Goal: Task Accomplishment & Management: Manage account settings

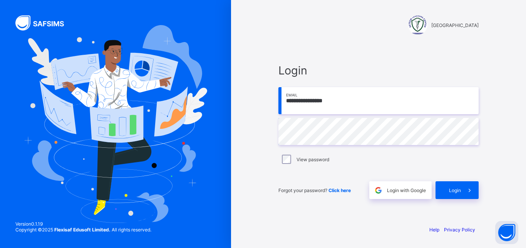
click at [348, 100] on input "**********" at bounding box center [378, 100] width 200 height 27
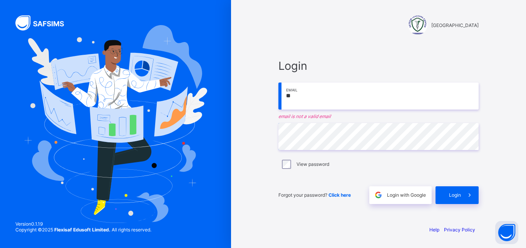
type input "*"
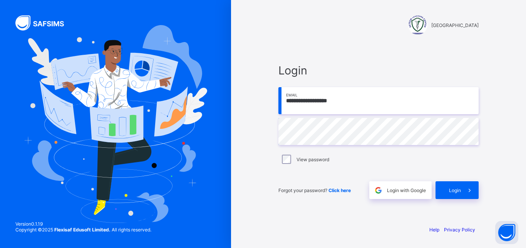
type input "**********"
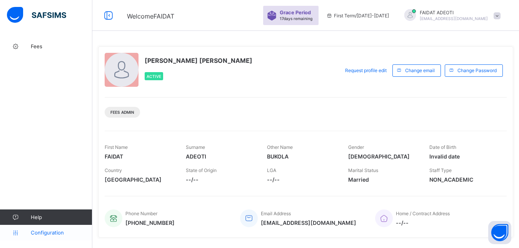
click at [42, 233] on span "Configuration" at bounding box center [61, 232] width 61 height 6
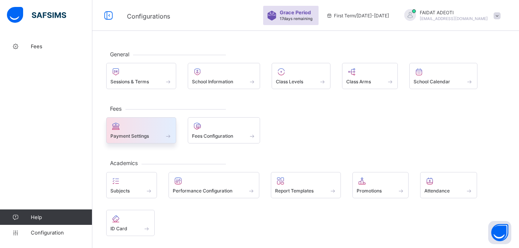
click at [141, 127] on div at bounding box center [141, 125] width 62 height 9
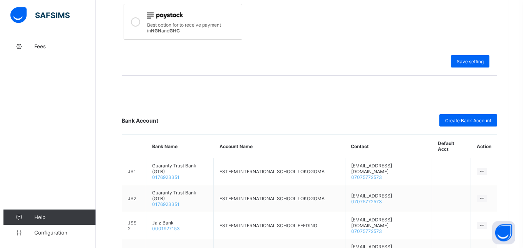
scroll to position [306, 0]
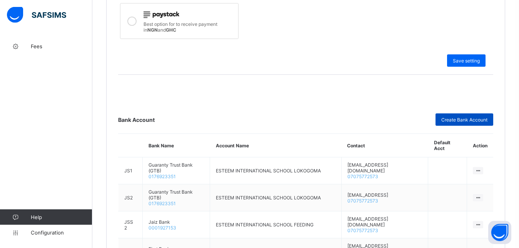
click at [476, 119] on span "Create Bank Account" at bounding box center [464, 120] width 46 height 6
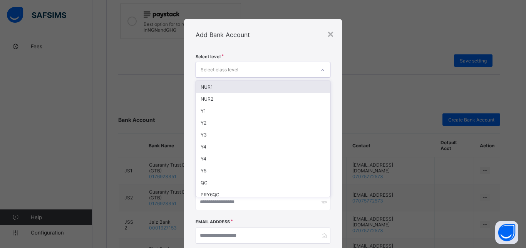
click at [320, 69] on icon at bounding box center [322, 70] width 5 height 8
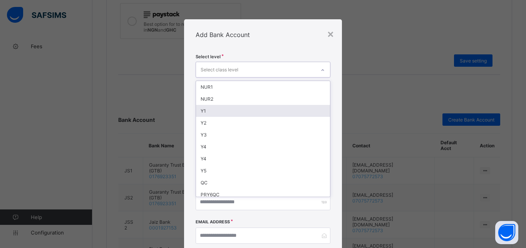
click at [251, 108] on div "Y1" at bounding box center [263, 111] width 134 height 12
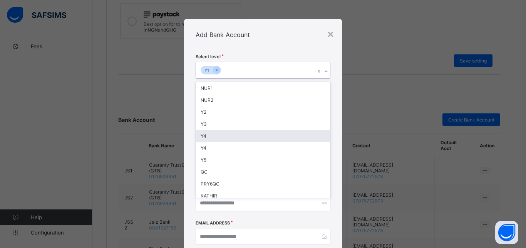
click at [161, 94] on div "× Add Bank Account Select level option Y1, selected. option Y4 focused, 6 of 51…" at bounding box center [263, 124] width 526 height 248
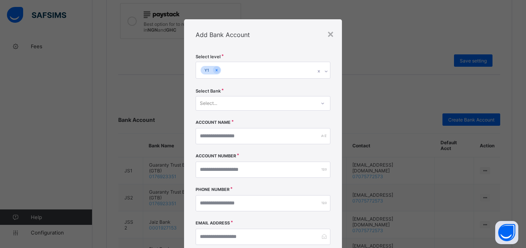
click at [320, 103] on icon at bounding box center [322, 103] width 5 height 8
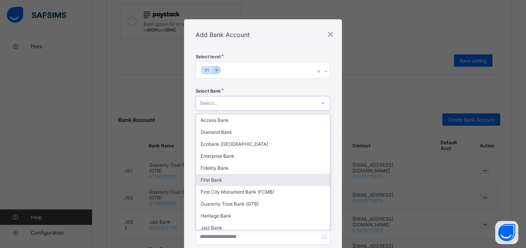
click at [223, 182] on div "First Bank" at bounding box center [263, 180] width 134 height 12
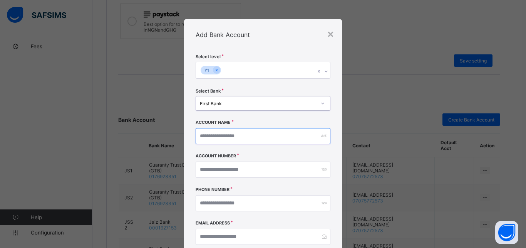
click at [254, 137] on input "text" at bounding box center [263, 136] width 135 height 16
type input "**********"
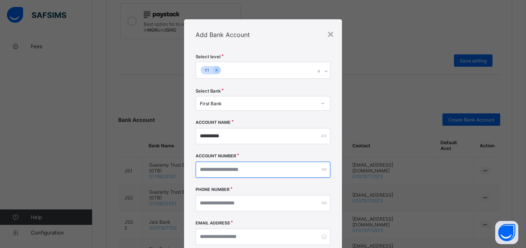
click at [276, 172] on input "number" at bounding box center [263, 169] width 135 height 16
type input "**********"
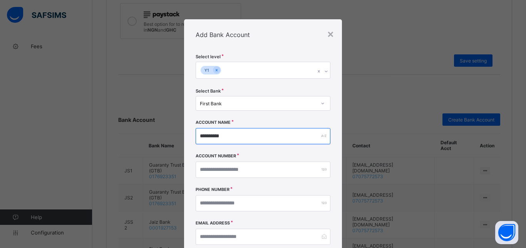
click at [270, 138] on input "**********" at bounding box center [263, 136] width 135 height 16
type input "*"
type input "**********"
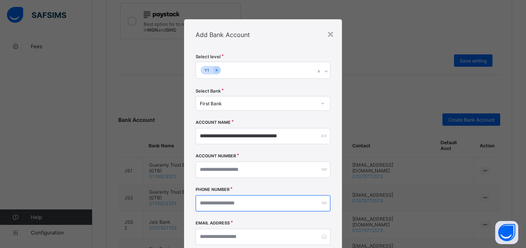
click at [291, 206] on input "number" at bounding box center [263, 203] width 135 height 16
type input "**********"
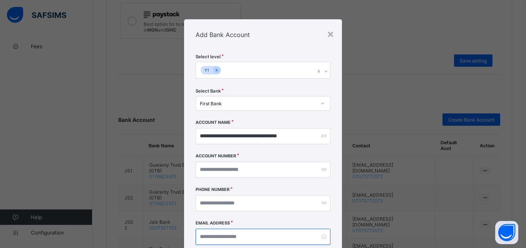
click at [283, 239] on input "email" at bounding box center [263, 236] width 135 height 16
type input "*"
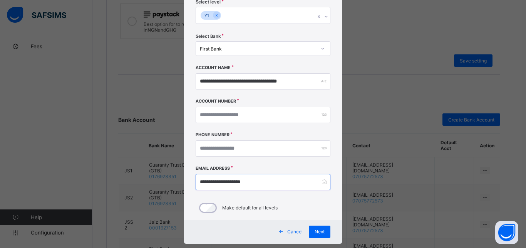
scroll to position [59, 0]
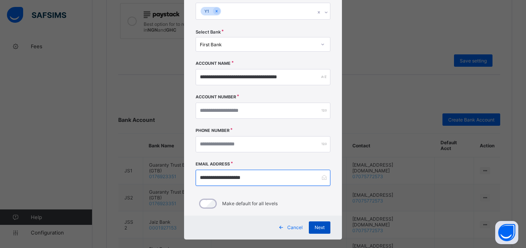
type input "**********"
click at [314, 225] on span "Next" at bounding box center [319, 227] width 10 height 6
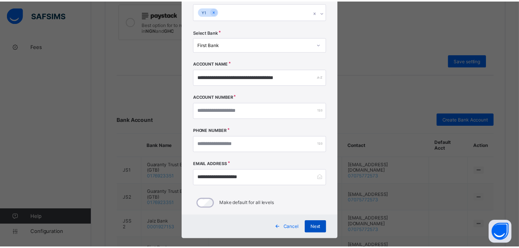
scroll to position [0, 0]
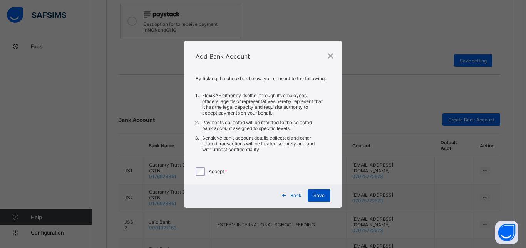
click at [321, 198] on div "Save" at bounding box center [319, 195] width 23 height 12
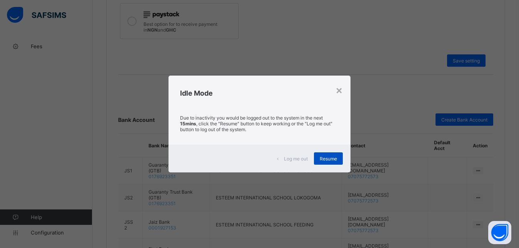
click at [329, 157] on span "Resume" at bounding box center [328, 159] width 17 height 6
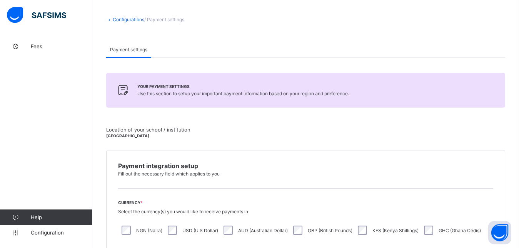
scroll to position [28, 0]
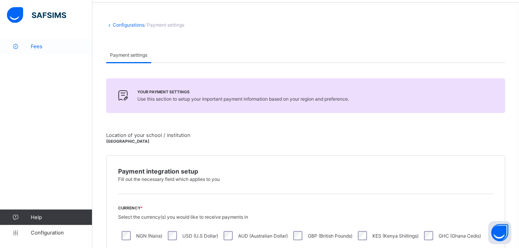
click at [39, 47] on span "Fees" at bounding box center [62, 46] width 62 height 6
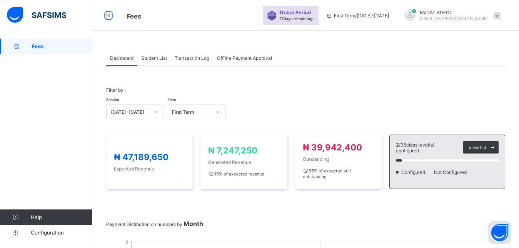
click at [154, 57] on span "Student List" at bounding box center [154, 58] width 26 height 6
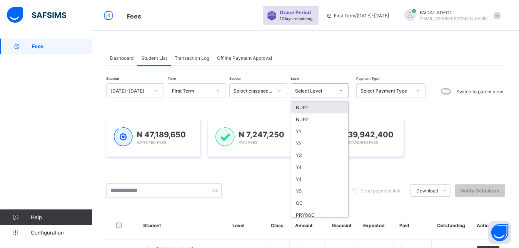
click at [341, 90] on icon at bounding box center [341, 91] width 5 height 8
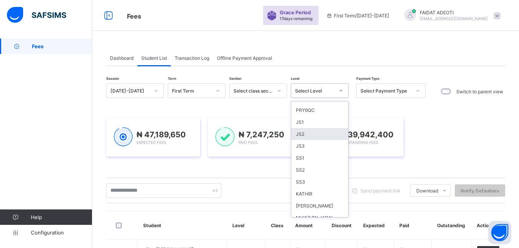
click at [305, 132] on div "JS2" at bounding box center [319, 134] width 57 height 12
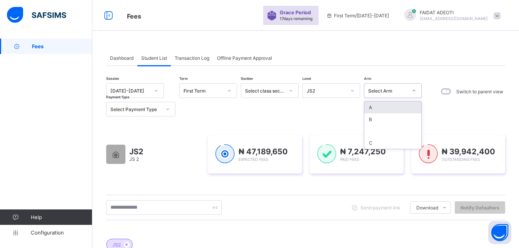
click at [415, 91] on icon at bounding box center [414, 91] width 5 height 8
click at [441, 113] on div "Session 2025-2026 Term First Term Section Select class section Level JS2 Arm op…" at bounding box center [305, 99] width 399 height 33
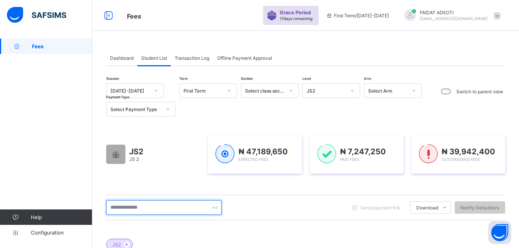
click at [177, 204] on input "text" at bounding box center [163, 207] width 115 height 15
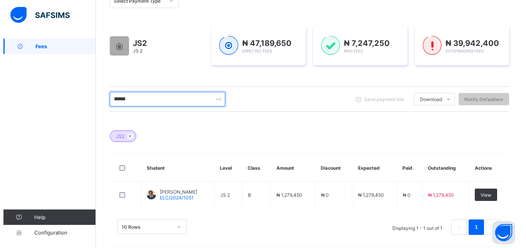
scroll to position [114, 0]
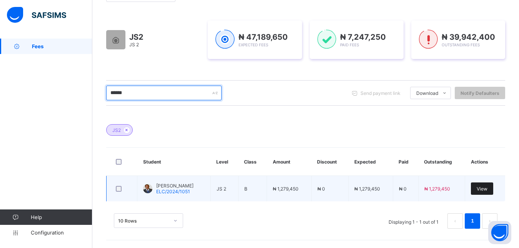
type input "******"
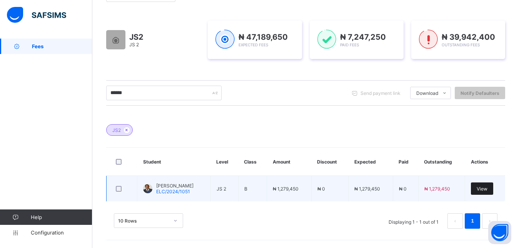
click at [493, 187] on div "View" at bounding box center [482, 188] width 22 height 12
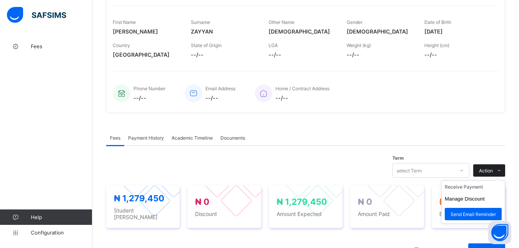
click at [502, 169] on icon at bounding box center [500, 170] width 6 height 5
click at [482, 189] on li "Receive Payment" at bounding box center [473, 187] width 63 height 12
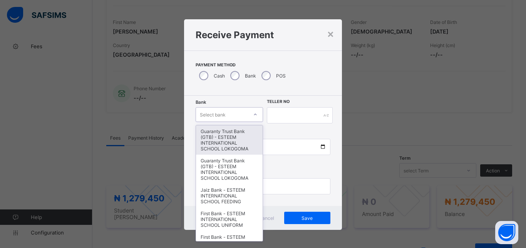
click at [219, 115] on div "Select bank" at bounding box center [213, 114] width 26 height 15
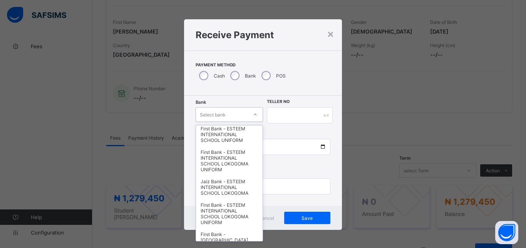
scroll to position [101, 0]
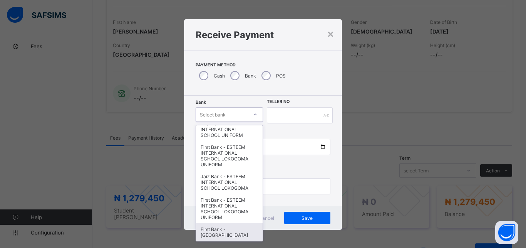
click at [200, 223] on div "First Bank - [GEOGRAPHIC_DATA]" at bounding box center [229, 232] width 67 height 18
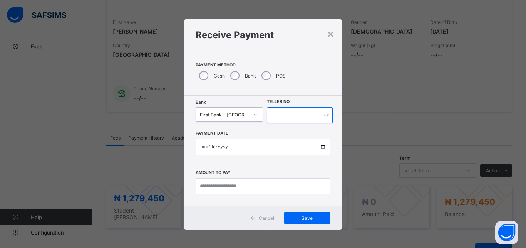
click at [312, 118] on input "text" at bounding box center [300, 115] width 66 height 16
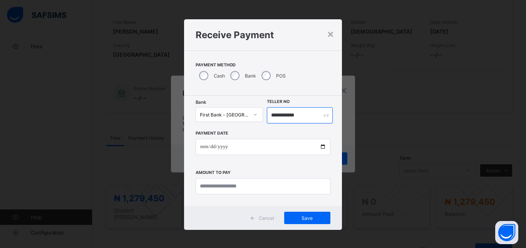
type input "**********"
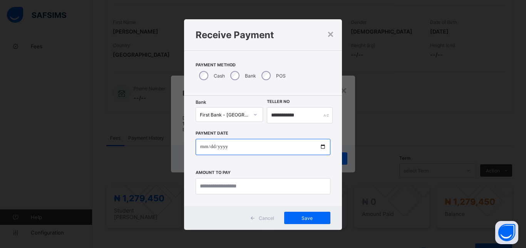
click at [268, 145] on input "date" at bounding box center [263, 147] width 135 height 16
type input "**********"
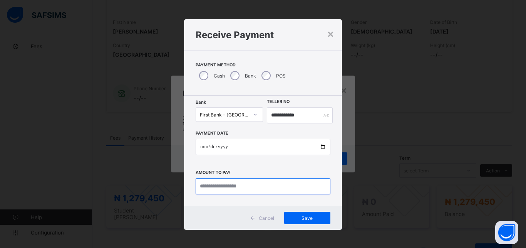
click at [259, 189] on input "currency" at bounding box center [263, 186] width 135 height 16
type input "**********"
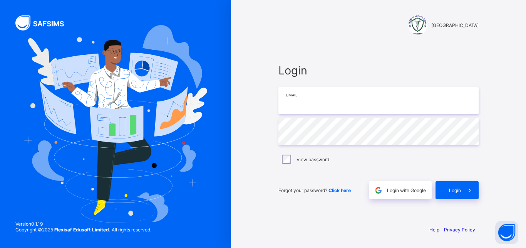
click at [331, 101] on input "email" at bounding box center [378, 100] width 200 height 27
type input "**********"
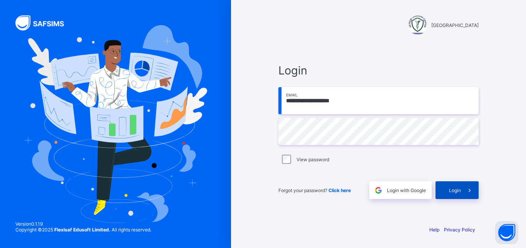
click at [451, 193] on div "Login" at bounding box center [456, 190] width 43 height 18
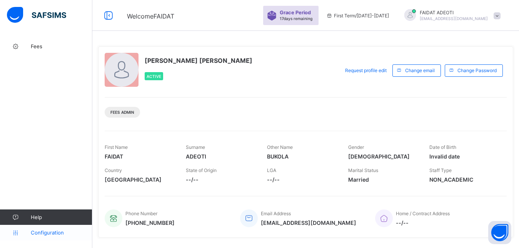
click at [51, 230] on span "Configuration" at bounding box center [61, 232] width 61 height 6
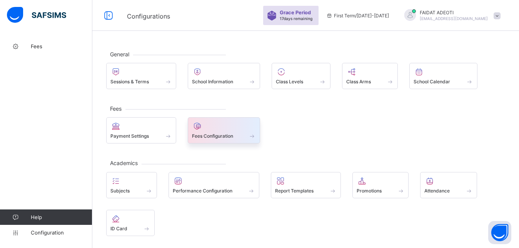
click at [217, 137] on span "Fees Configuration" at bounding box center [212, 136] width 41 height 6
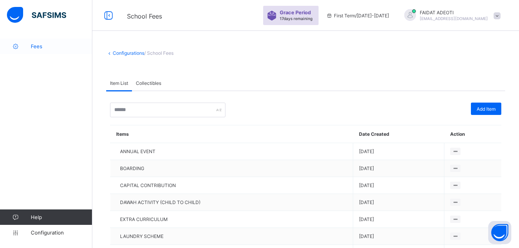
click at [44, 48] on span "Fees" at bounding box center [62, 46] width 62 height 6
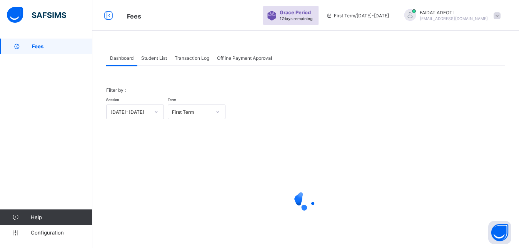
click at [158, 59] on span "Student List" at bounding box center [154, 58] width 26 height 6
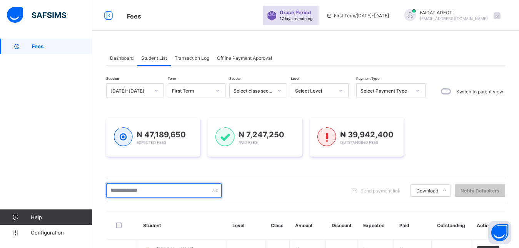
click at [149, 197] on input "text" at bounding box center [163, 190] width 115 height 15
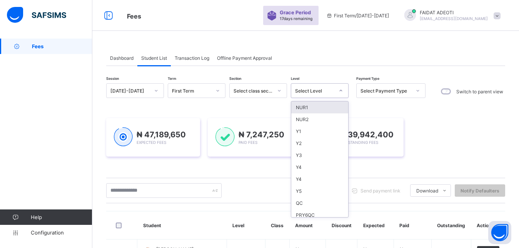
click at [339, 90] on icon at bounding box center [341, 91] width 5 height 8
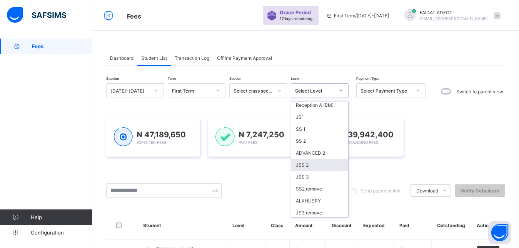
click at [319, 160] on div "JSS 2" at bounding box center [319, 165] width 57 height 12
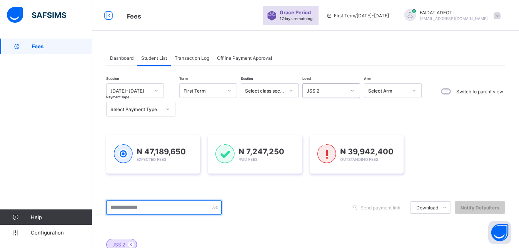
click at [179, 207] on input "text" at bounding box center [163, 207] width 115 height 15
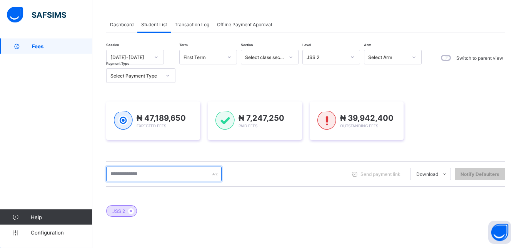
scroll to position [33, 0]
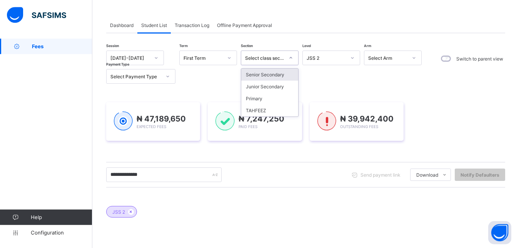
click at [291, 57] on icon at bounding box center [291, 58] width 5 height 8
click at [280, 89] on div "Junior Secondary" at bounding box center [269, 86] width 57 height 12
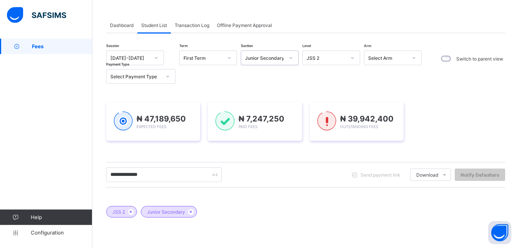
click at [352, 60] on icon at bounding box center [352, 58] width 5 height 8
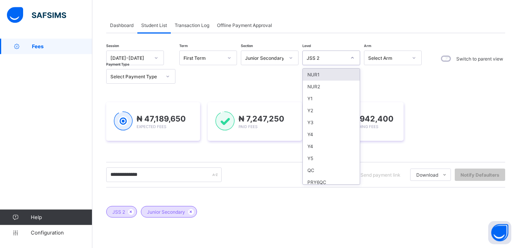
click at [415, 86] on div "**********" at bounding box center [305, 211] width 399 height 322
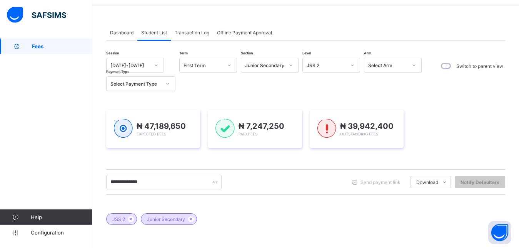
scroll to position [0, 0]
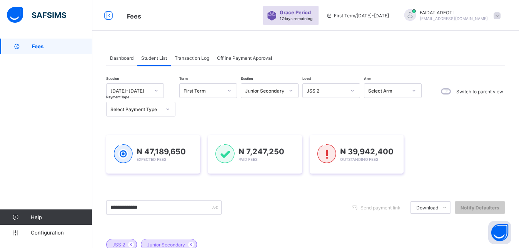
click at [177, 50] on div "Dashboard Student List Transaction Log Offline Payment Approval Student List Mo…" at bounding box center [305, 227] width 427 height 378
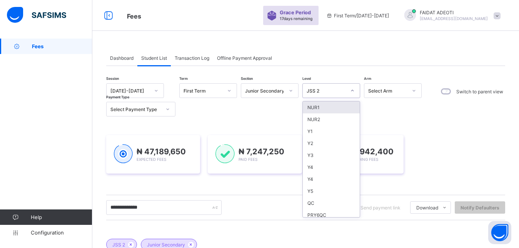
click at [353, 90] on icon at bounding box center [352, 91] width 5 height 8
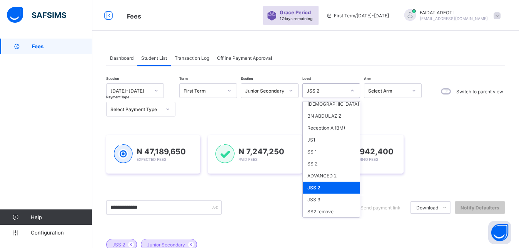
scroll to position [411, 0]
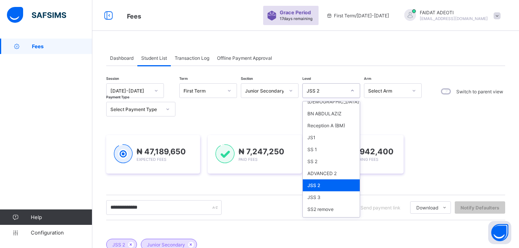
click at [343, 179] on div "JSS 2" at bounding box center [331, 185] width 57 height 12
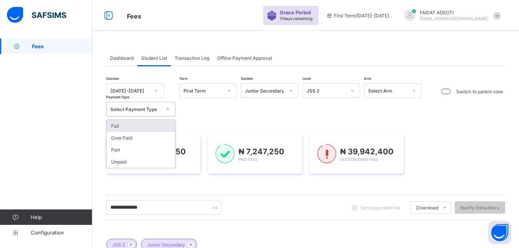
click at [169, 109] on icon at bounding box center [168, 109] width 5 height 8
click at [203, 109] on div "Session 2025-2026 Term First Term Section Junior Secondary Level JSS 2 Arm Sele…" at bounding box center [265, 99] width 319 height 33
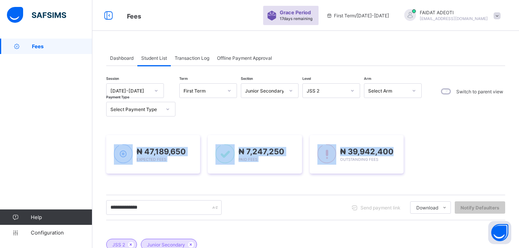
drag, startPoint x: 517, startPoint y: 116, endPoint x: 522, endPoint y: 127, distance: 11.7
click at [519, 127] on html "Fees Grace Period 17 days remaining First Term / 2025-2026 FAIDAT ADEOTI adefai…" at bounding box center [259, 208] width 519 height 416
click at [500, 130] on div "₦ 47,189,650 Expected Fees ₦ 7,247,250 Paid Fees ₦ 39,942,400 Outstanding Fees" at bounding box center [305, 154] width 399 height 62
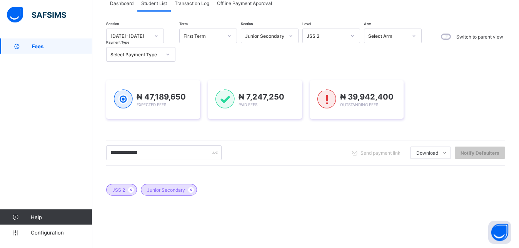
scroll to position [54, 0]
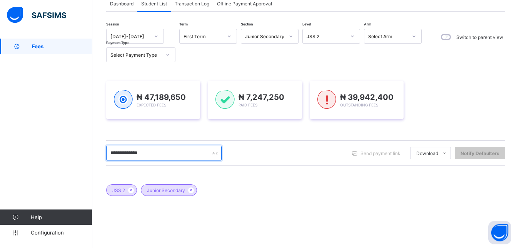
click at [189, 150] on input "**********" at bounding box center [163, 152] width 115 height 15
type input "*"
type input "******"
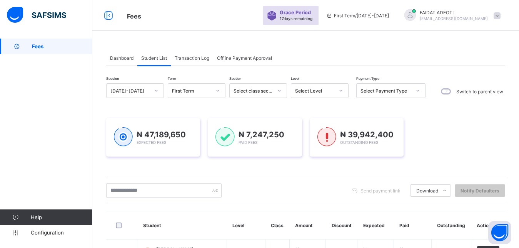
click at [339, 89] on icon at bounding box center [341, 91] width 5 height 8
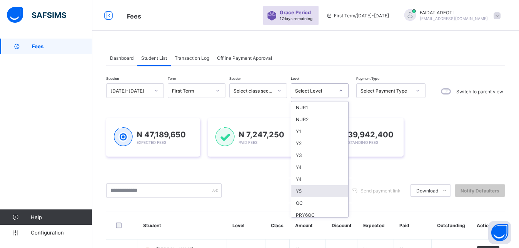
click at [277, 187] on div "Send payment link Download Students Payment Students Payment Status Student Ite…" at bounding box center [305, 190] width 399 height 15
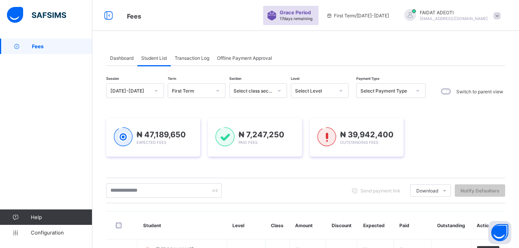
click at [277, 187] on div "Send payment link Download Students Payment Students Payment Status Student Ite…" at bounding box center [305, 190] width 399 height 15
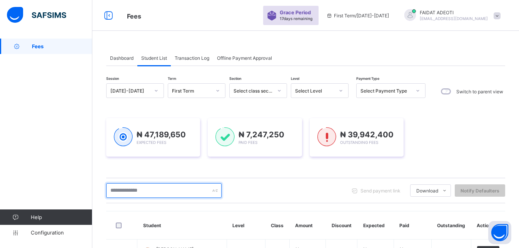
click at [186, 190] on input "text" at bounding box center [163, 190] width 115 height 15
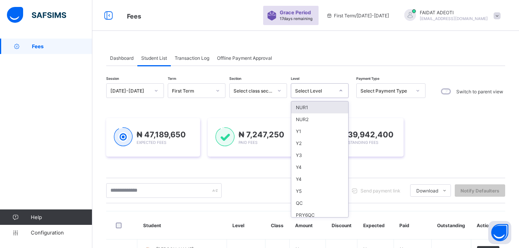
click at [343, 92] on div at bounding box center [340, 90] width 13 height 12
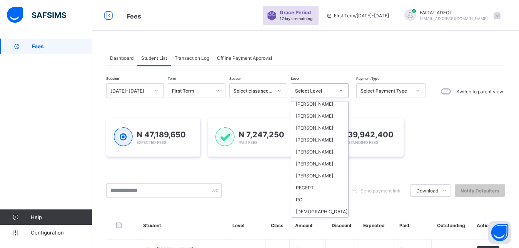
scroll to position [414, 0]
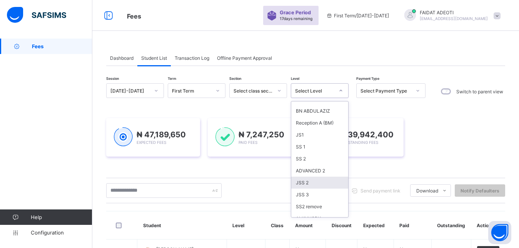
click at [308, 176] on div "JSS 2" at bounding box center [319, 182] width 57 height 12
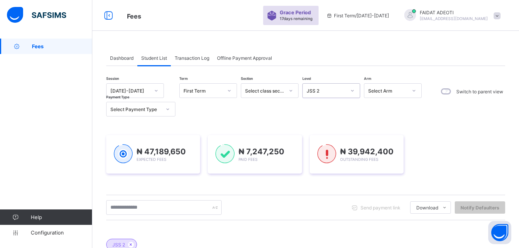
click at [172, 197] on div "Send payment link Download Students Payment Students Payment Status Student Ite…" at bounding box center [305, 206] width 399 height 25
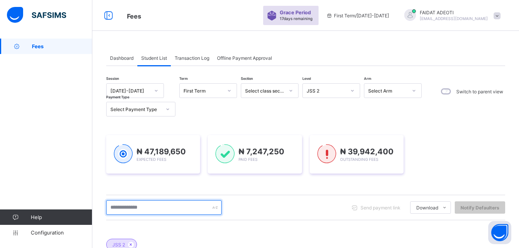
click at [168, 205] on input "text" at bounding box center [163, 207] width 115 height 15
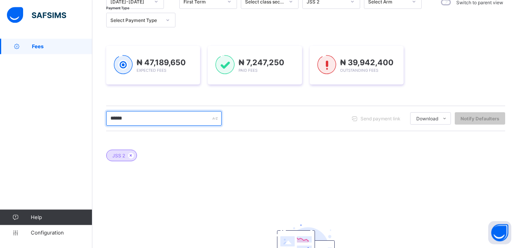
scroll to position [88, 0]
type input "******"
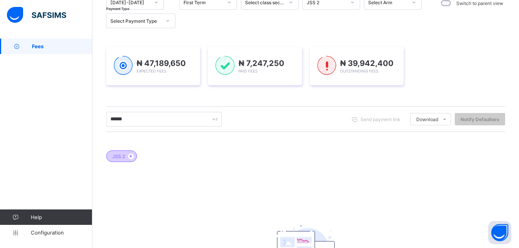
click at [124, 159] on div "JSS 2" at bounding box center [121, 156] width 31 height 12
click at [130, 156] on icon at bounding box center [131, 156] width 7 height 5
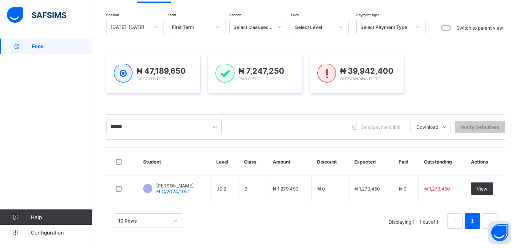
scroll to position [64, 0]
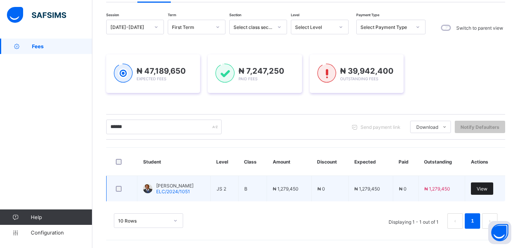
click at [488, 186] on span "View" at bounding box center [482, 189] width 11 height 6
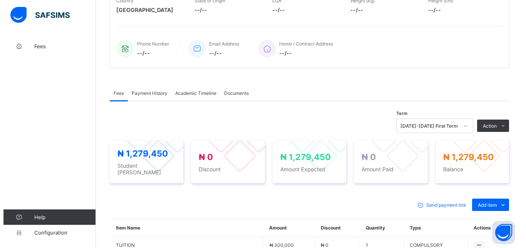
scroll to position [161, 0]
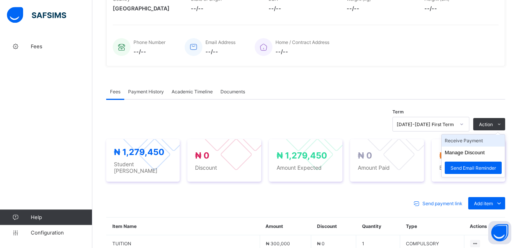
click at [483, 139] on li "Receive Payment" at bounding box center [473, 140] width 63 height 12
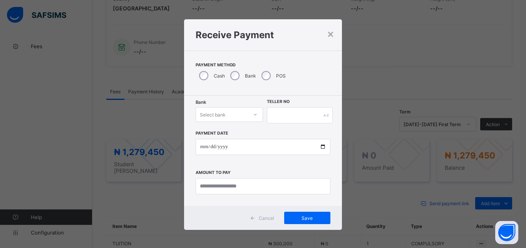
click at [222, 115] on div "Select bank" at bounding box center [222, 114] width 52 height 11
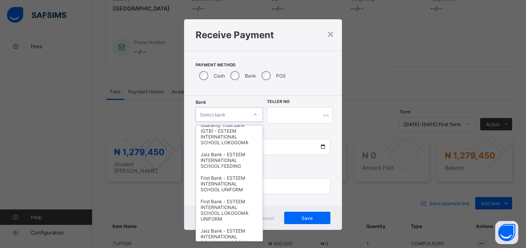
scroll to position [101, 0]
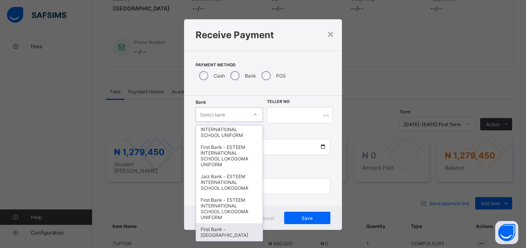
click at [221, 223] on div "First Bank - ESTEEM INTERNATIONAL SCHOOL BOYS COLLEGE" at bounding box center [229, 232] width 67 height 18
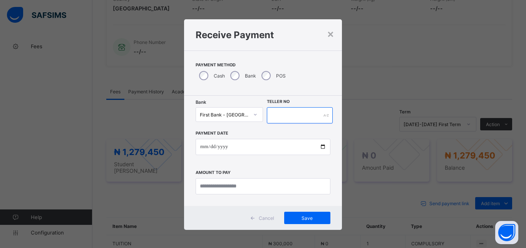
click at [319, 119] on input "text" at bounding box center [300, 115] width 66 height 16
type input "**********"
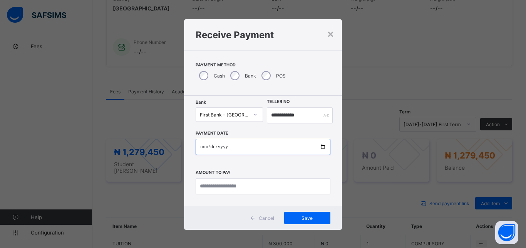
click at [286, 147] on input "date" at bounding box center [263, 147] width 135 height 16
type input "**********"
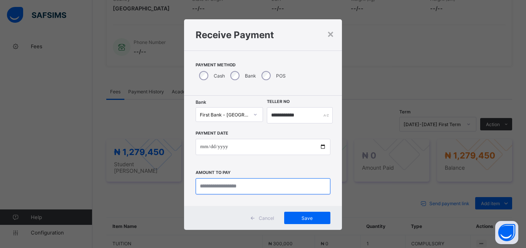
click at [286, 184] on input "currency" at bounding box center [263, 186] width 135 height 16
type input "**********"
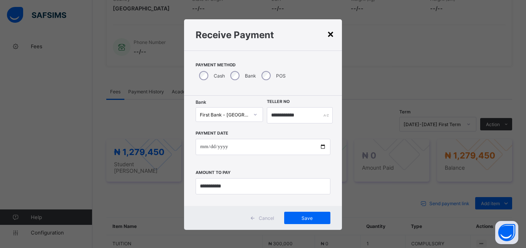
click at [327, 35] on div "×" at bounding box center [330, 33] width 7 height 13
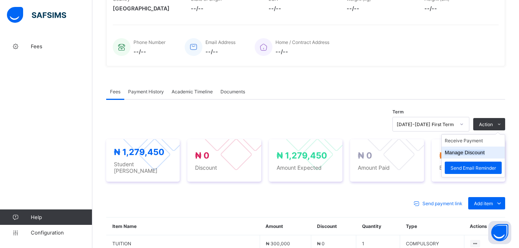
click at [481, 151] on button "Manage Discount" at bounding box center [465, 152] width 40 height 6
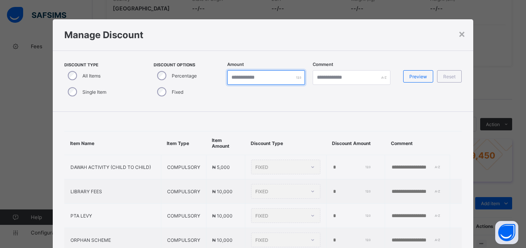
click at [246, 76] on input "*" at bounding box center [266, 77] width 78 height 15
click at [293, 45] on div "Manage Discount" at bounding box center [263, 34] width 421 height 31
click at [269, 77] on input "number" at bounding box center [266, 77] width 78 height 15
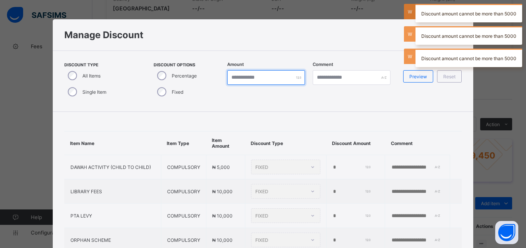
type input "*"
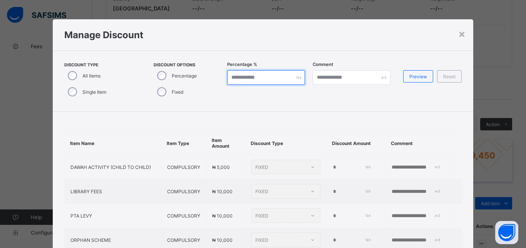
click at [246, 78] on input "number" at bounding box center [266, 77] width 78 height 15
type input "*"
type input "**"
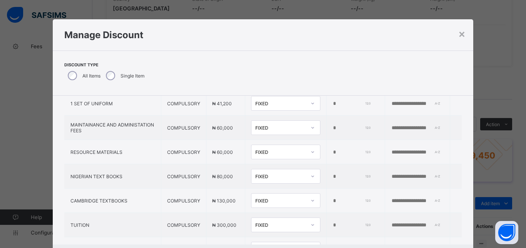
scroll to position [430, 0]
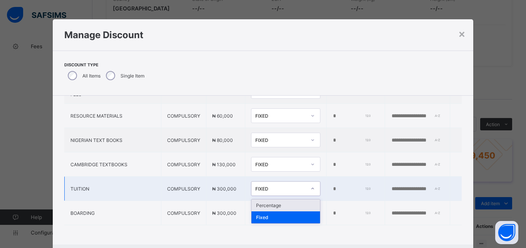
click at [281, 186] on div "FIXED" at bounding box center [280, 189] width 51 height 6
click at [274, 200] on div "Percentage" at bounding box center [285, 205] width 69 height 12
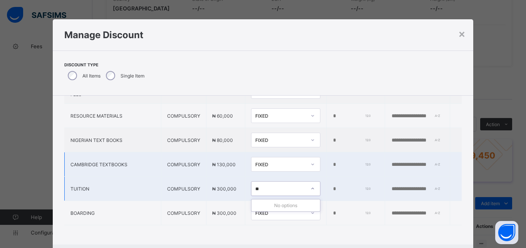
type input "**"
click at [326, 169] on td "*" at bounding box center [355, 164] width 59 height 24
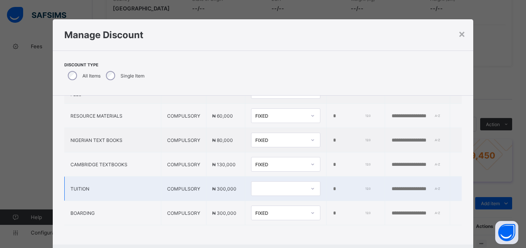
click at [251, 183] on div at bounding box center [278, 188] width 54 height 11
click at [251, 199] on div "Percentage" at bounding box center [285, 205] width 69 height 12
click at [334, 186] on input "*" at bounding box center [354, 189] width 40 height 6
type input "**"
click at [324, 181] on td "% **" at bounding box center [354, 188] width 61 height 24
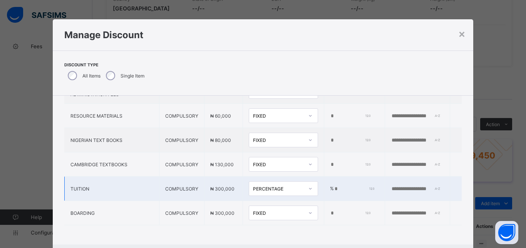
click at [391, 186] on input "text" at bounding box center [417, 189] width 53 height 6
type input "*"
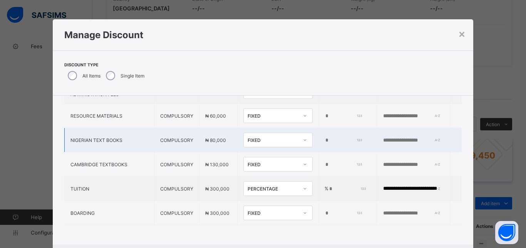
type input "**********"
click at [461, 33] on div "×" at bounding box center [461, 33] width 7 height 13
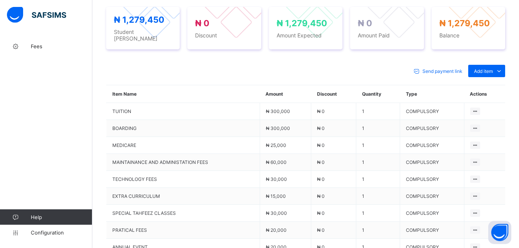
scroll to position [255, 0]
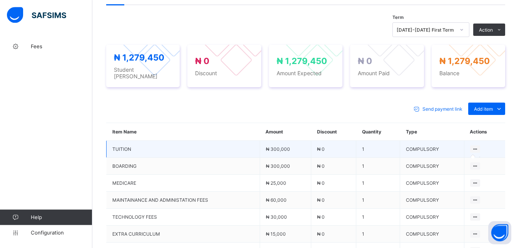
click at [479, 146] on icon at bounding box center [475, 149] width 7 height 6
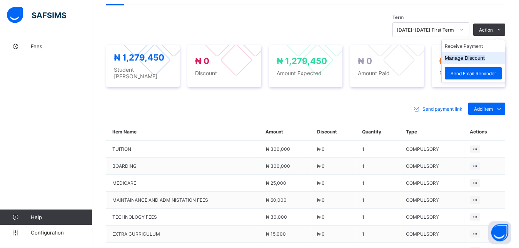
click at [483, 62] on li "Manage Discount" at bounding box center [473, 58] width 63 height 12
click at [480, 58] on button "Manage Discount" at bounding box center [465, 58] width 40 height 6
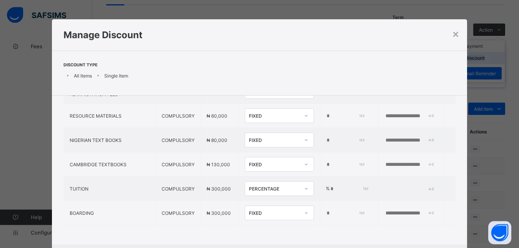
scroll to position [430, 0]
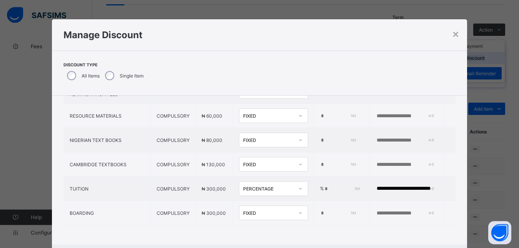
type input "*"
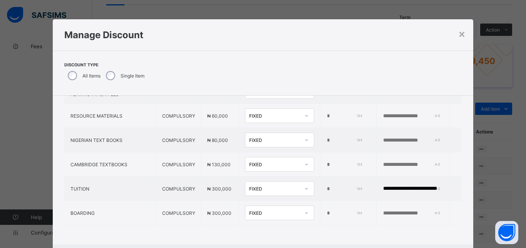
click at [300, 182] on div at bounding box center [306, 188] width 13 height 12
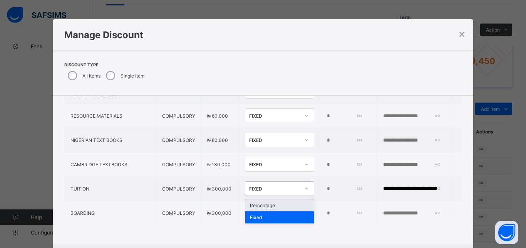
click at [304, 184] on icon at bounding box center [306, 188] width 5 height 8
click at [267, 201] on div "Percentage" at bounding box center [279, 205] width 69 height 12
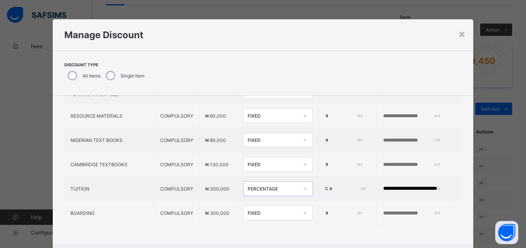
click at [274, 186] on div "PERCENTAGE" at bounding box center [273, 189] width 51 height 6
click at [328, 186] on input "*" at bounding box center [346, 189] width 37 height 6
type input "*"
click at [270, 186] on div "PERCENTAGE" at bounding box center [273, 189] width 51 height 6
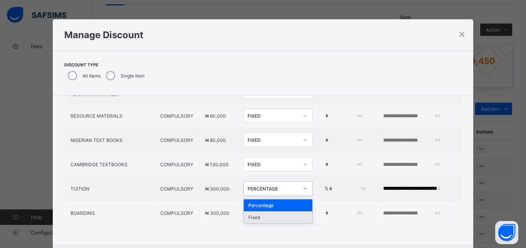
click at [261, 211] on div "Fixed" at bounding box center [278, 217] width 69 height 12
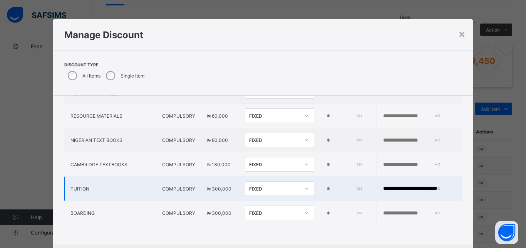
click at [326, 186] on input "number" at bounding box center [344, 189] width 36 height 6
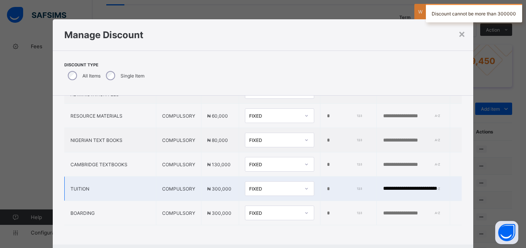
type input "*"
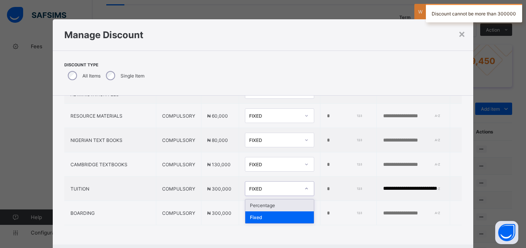
click at [286, 186] on div "FIXED" at bounding box center [274, 189] width 51 height 6
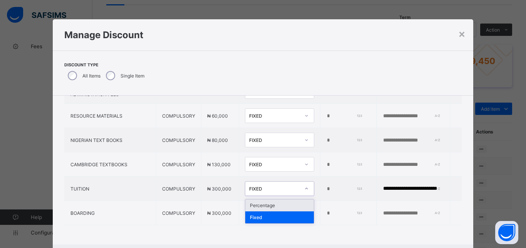
click at [281, 201] on div "Percentage" at bounding box center [279, 205] width 69 height 12
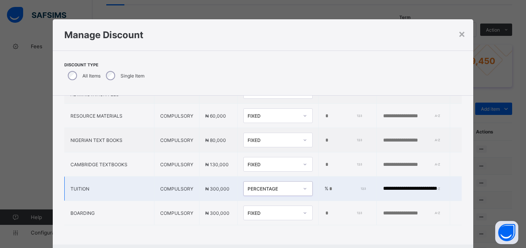
click at [328, 186] on input "number" at bounding box center [346, 189] width 37 height 6
click at [458, 34] on div "×" at bounding box center [461, 33] width 7 height 13
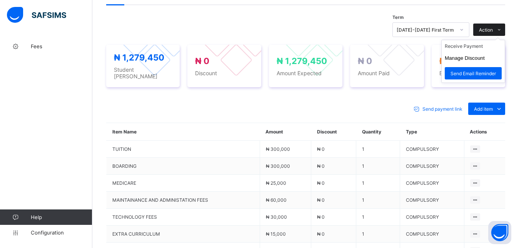
click at [502, 27] on icon at bounding box center [500, 29] width 6 height 5
click at [483, 57] on button "Manage Discount" at bounding box center [465, 58] width 40 height 6
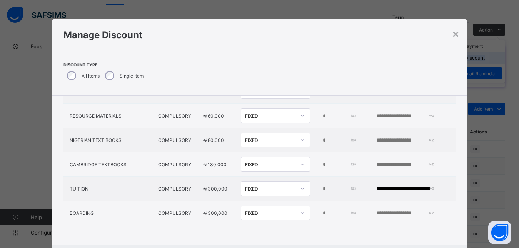
type input "*"
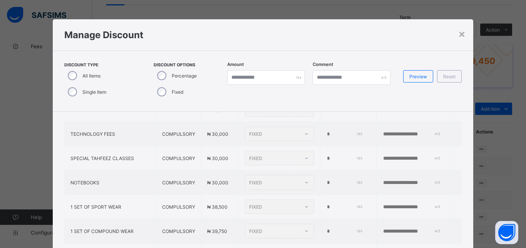
scroll to position [0, 0]
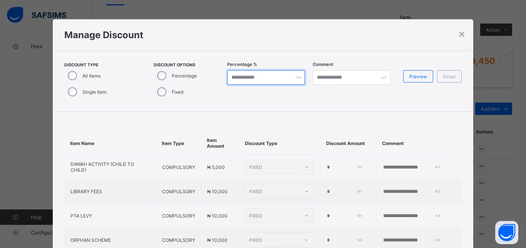
click at [248, 74] on input "*" at bounding box center [266, 77] width 78 height 15
type input "**"
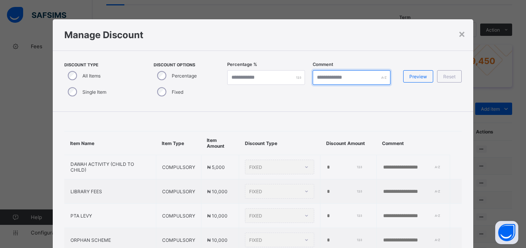
click at [347, 75] on input "text" at bounding box center [352, 77] width 78 height 15
type input "*"
type input "**********"
click at [455, 36] on h1 "Manage Discount" at bounding box center [263, 34] width 398 height 11
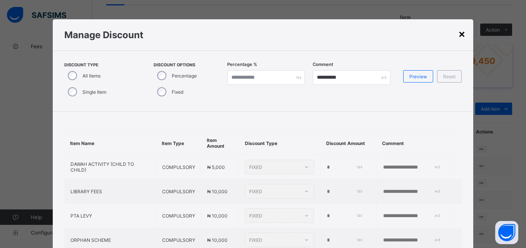
click at [460, 35] on div "×" at bounding box center [461, 33] width 7 height 13
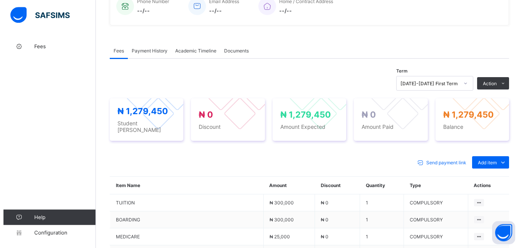
scroll to position [206, 0]
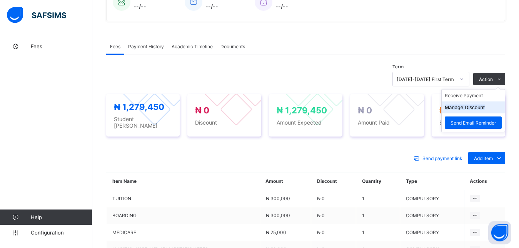
click at [485, 108] on button "Manage Discount" at bounding box center [465, 107] width 40 height 6
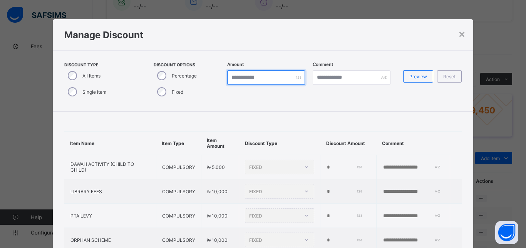
click at [278, 77] on input "*" at bounding box center [266, 77] width 78 height 15
click at [480, 54] on div "× Manage Discount Discount Type All Items Single Item Discount Options Percenta…" at bounding box center [263, 124] width 526 height 248
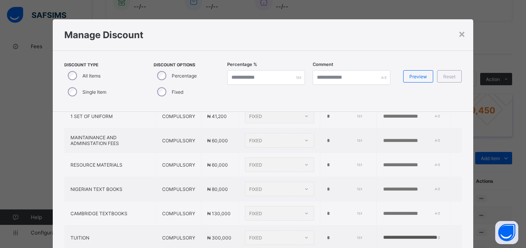
scroll to position [430, 0]
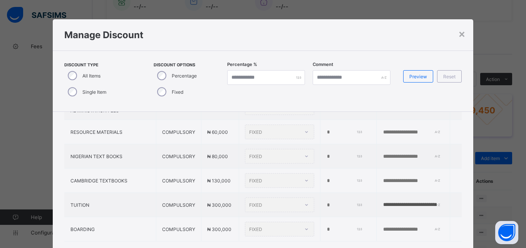
click at [295, 197] on div "FIXED" at bounding box center [279, 204] width 69 height 15
click at [296, 197] on div "FIXED" at bounding box center [279, 204] width 69 height 15
click at [294, 199] on div "FIXED" at bounding box center [279, 204] width 69 height 15
click at [207, 202] on span "₦ 300,000" at bounding box center [219, 205] width 24 height 6
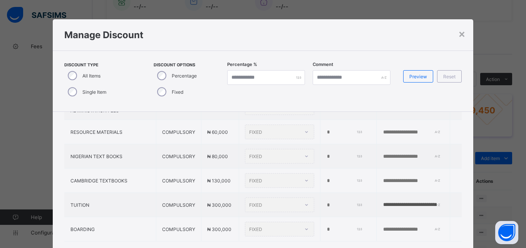
click at [207, 202] on span "₦ 300,000" at bounding box center [219, 205] width 24 height 6
click at [453, 77] on div "Reset" at bounding box center [449, 76] width 25 height 12
type input "*"
click at [453, 77] on div "Reset" at bounding box center [449, 76] width 25 height 12
click at [416, 77] on span "Preview" at bounding box center [418, 77] width 18 height 6
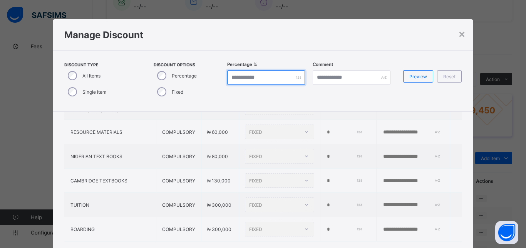
click at [257, 78] on input "*" at bounding box center [266, 77] width 78 height 15
type input "*"
type input "**"
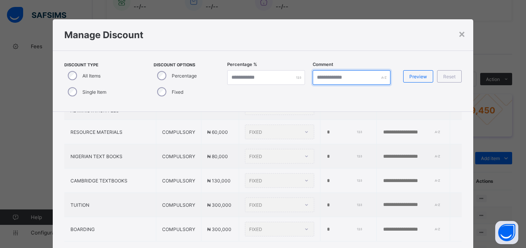
click at [358, 76] on input "text" at bounding box center [352, 77] width 78 height 15
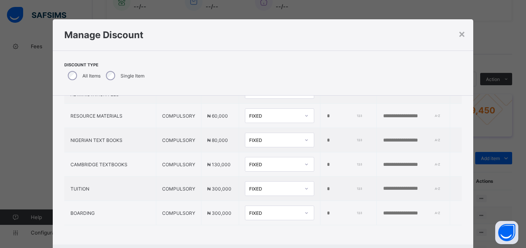
click at [256, 186] on div "FIXED" at bounding box center [274, 189] width 51 height 6
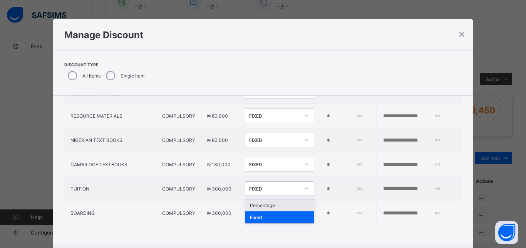
click at [259, 199] on div "Percentage" at bounding box center [279, 205] width 69 height 12
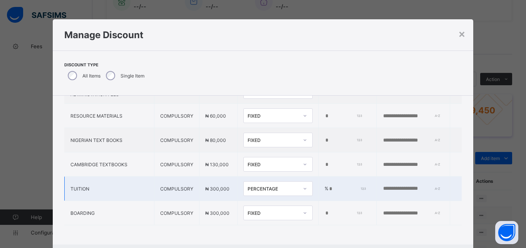
click at [328, 186] on input "*" at bounding box center [346, 189] width 37 height 6
type input "**"
click at [210, 187] on td "₦ 300,000" at bounding box center [218, 188] width 38 height 24
click at [213, 186] on span "₦ 300,000" at bounding box center [217, 189] width 24 height 6
click at [378, 41] on div "Manage Discount" at bounding box center [263, 34] width 421 height 31
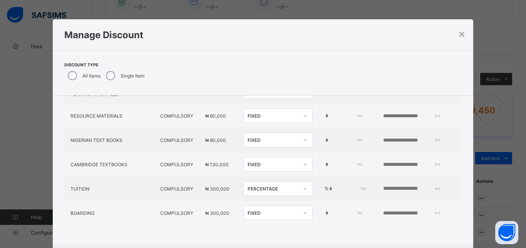
click at [480, 97] on div "× Manage Discount Discount Type All Items Single Item Item Name Item Type Item …" at bounding box center [263, 124] width 526 height 248
click at [500, 199] on div "× Manage Discount Discount Type All Items Single Item Item Name Item Type Item …" at bounding box center [263, 124] width 526 height 248
click at [460, 33] on div "×" at bounding box center [461, 33] width 7 height 13
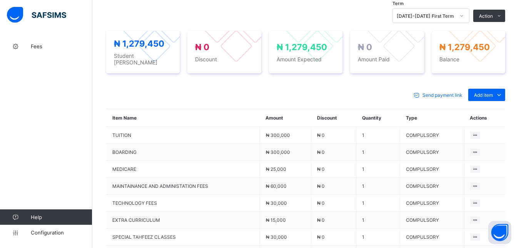
scroll to position [266, 0]
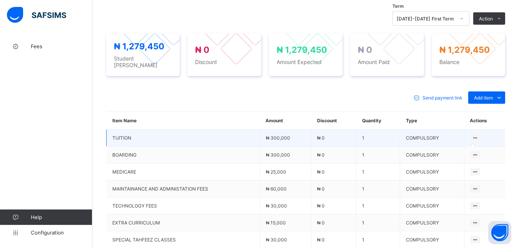
click at [479, 135] on icon at bounding box center [475, 138] width 7 height 6
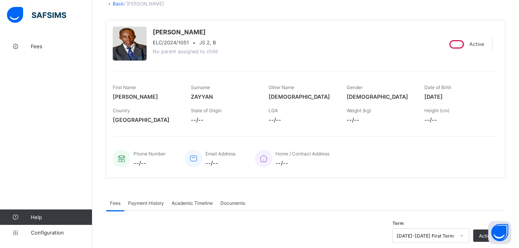
scroll to position [0, 0]
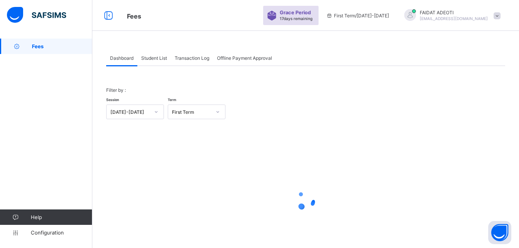
scroll to position [37, 0]
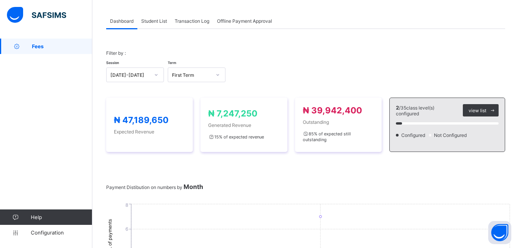
click at [158, 22] on span "Student List" at bounding box center [154, 21] width 26 height 6
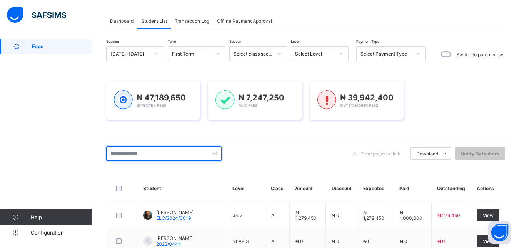
click at [178, 151] on input "text" at bounding box center [163, 153] width 115 height 15
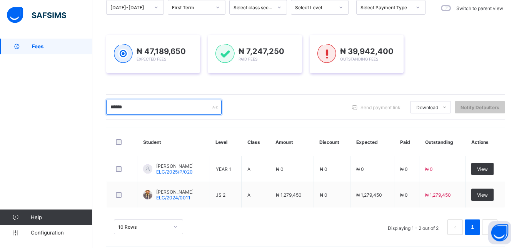
scroll to position [84, 0]
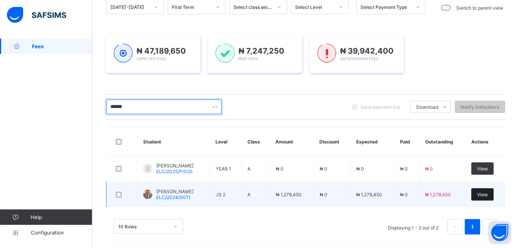
type input "******"
click at [492, 191] on div "View" at bounding box center [483, 194] width 22 height 12
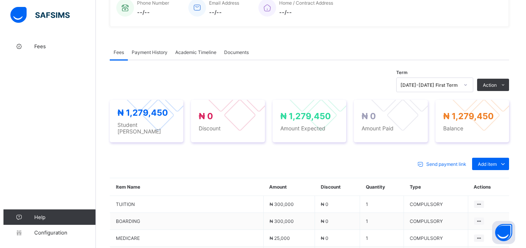
scroll to position [198, 0]
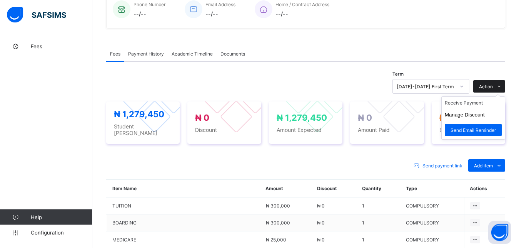
click at [502, 85] on icon at bounding box center [500, 86] width 6 height 5
click at [490, 104] on li "Receive Payment" at bounding box center [473, 103] width 63 height 12
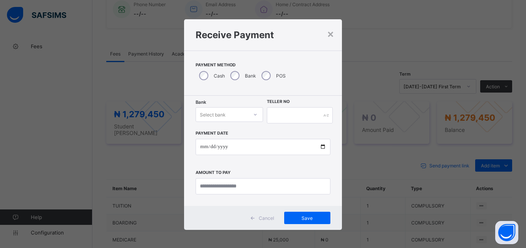
click at [252, 112] on div at bounding box center [255, 114] width 13 height 12
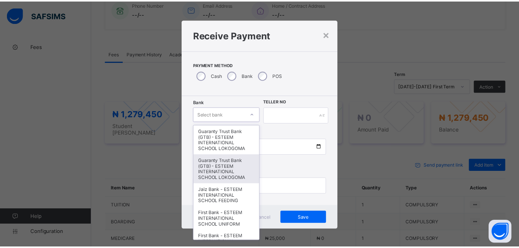
scroll to position [101, 0]
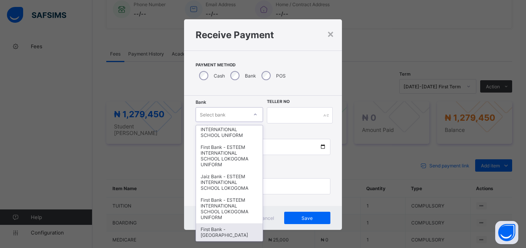
click at [234, 223] on div "First Bank - [GEOGRAPHIC_DATA]" at bounding box center [229, 232] width 67 height 18
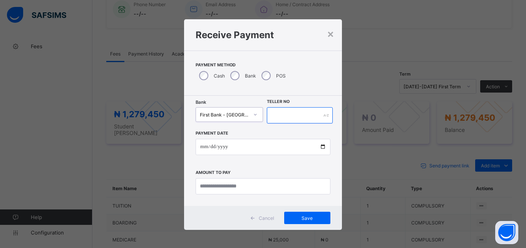
click at [320, 117] on input "text" at bounding box center [300, 115] width 66 height 16
type input "**********"
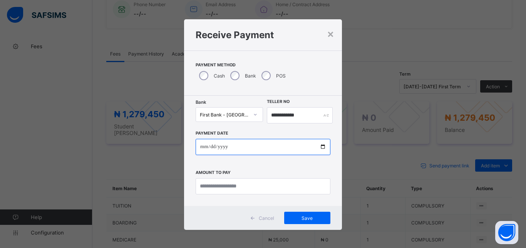
click at [298, 145] on input "date" at bounding box center [263, 147] width 135 height 16
type input "**********"
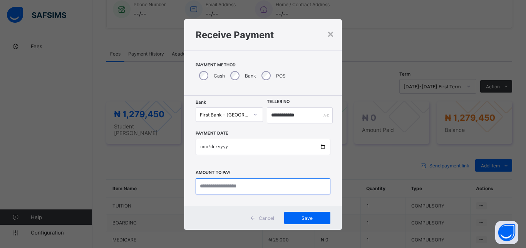
click at [279, 189] on input "currency" at bounding box center [263, 186] width 135 height 16
type input "**********"
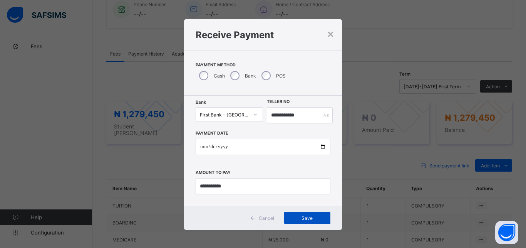
click at [309, 216] on span "Save" at bounding box center [307, 218] width 35 height 6
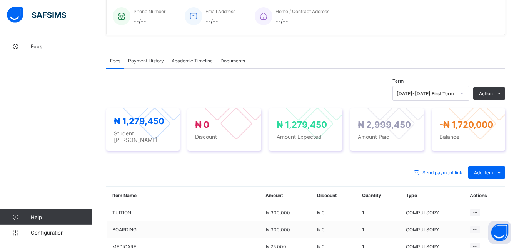
scroll to position [0, 0]
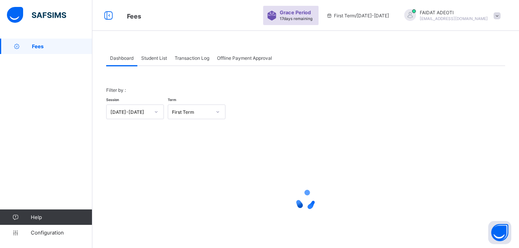
scroll to position [37, 0]
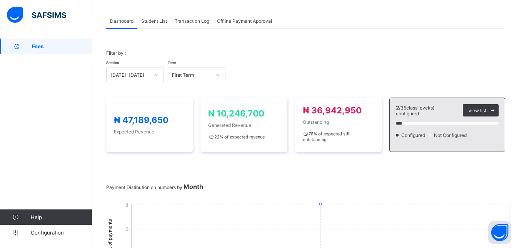
click at [160, 22] on span "Student List" at bounding box center [154, 21] width 26 height 6
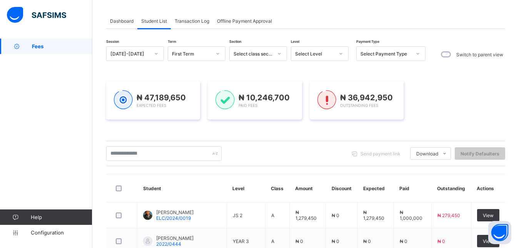
click at [342, 53] on icon at bounding box center [341, 54] width 5 height 8
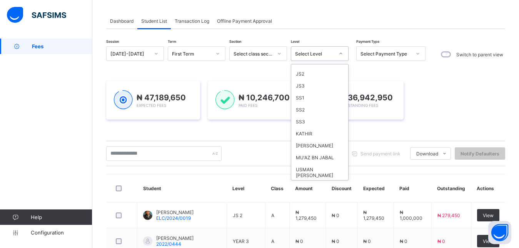
scroll to position [130, 0]
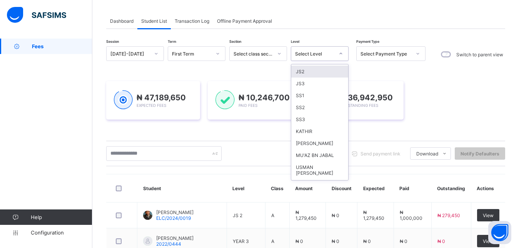
click at [315, 71] on div "JS2" at bounding box center [319, 71] width 57 height 12
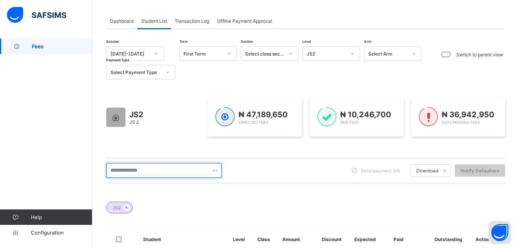
click at [177, 169] on input "text" at bounding box center [163, 170] width 115 height 15
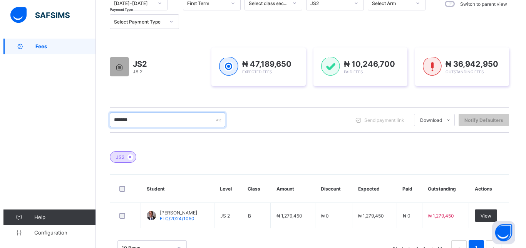
scroll to position [89, 0]
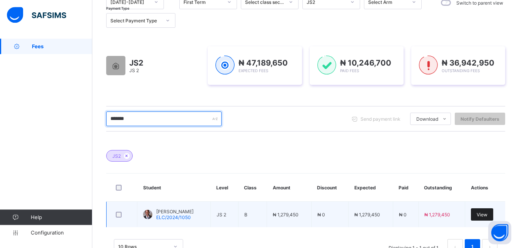
type input "*******"
click at [488, 211] on div "View" at bounding box center [482, 214] width 22 height 12
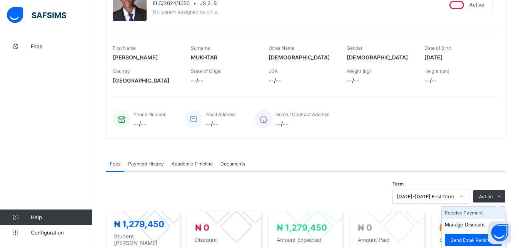
click at [485, 211] on li "Receive Payment" at bounding box center [473, 212] width 63 height 12
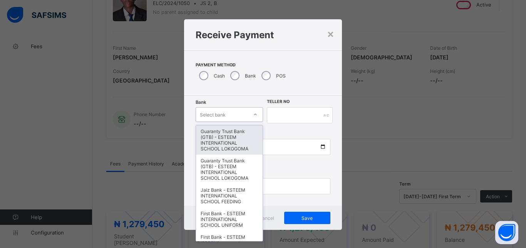
click at [231, 112] on div "Select bank" at bounding box center [222, 114] width 52 height 11
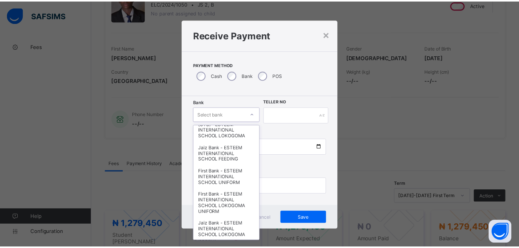
scroll to position [101, 0]
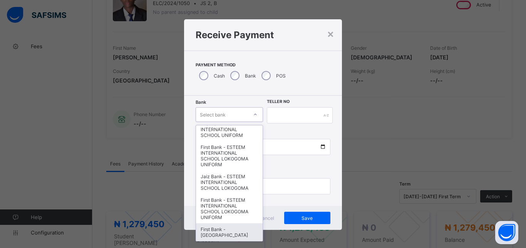
click at [226, 223] on div "First Bank - [GEOGRAPHIC_DATA]" at bounding box center [229, 232] width 67 height 18
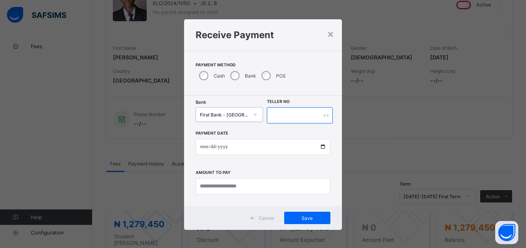
click at [300, 117] on input "text" at bounding box center [300, 115] width 66 height 16
type input "**********"
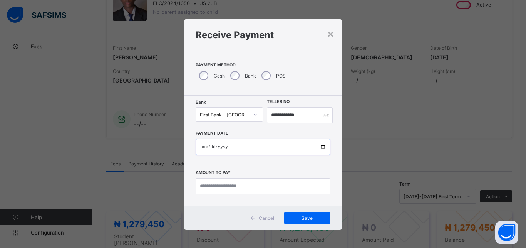
click at [284, 146] on input "date" at bounding box center [263, 147] width 135 height 16
type input "**********"
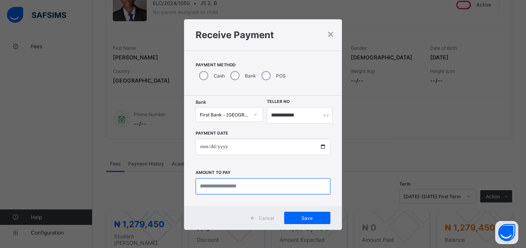
click at [270, 188] on input "currency" at bounding box center [263, 186] width 135 height 16
type input "**********"
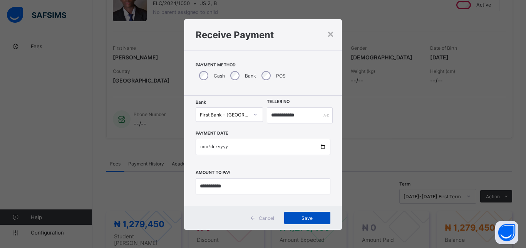
click at [306, 220] on span "Save" at bounding box center [307, 218] width 35 height 6
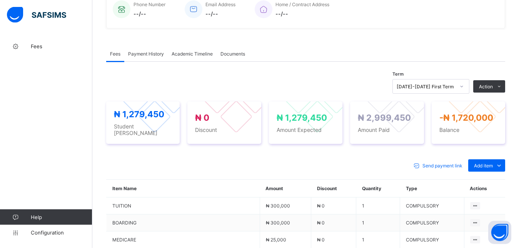
scroll to position [0, 0]
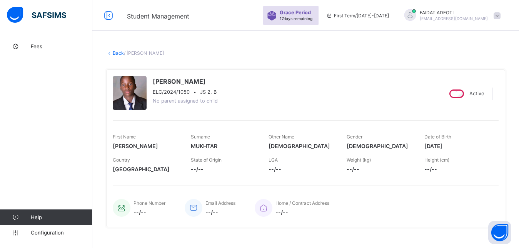
scroll to position [37, 0]
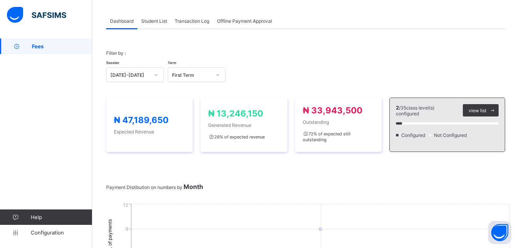
click at [161, 21] on span "Student List" at bounding box center [154, 21] width 26 height 6
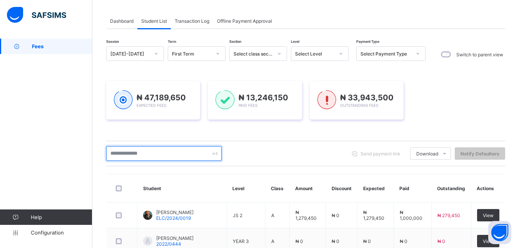
click at [177, 150] on input "text" at bounding box center [163, 153] width 115 height 15
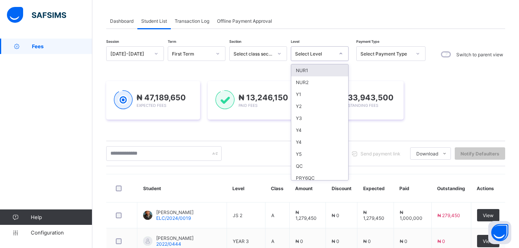
click at [340, 54] on icon at bounding box center [341, 54] width 5 height 8
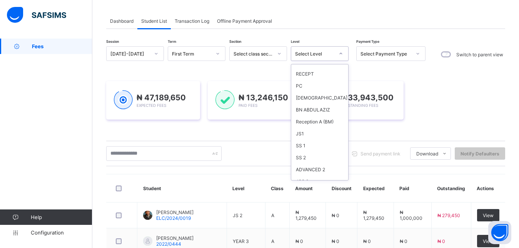
scroll to position [411, 0]
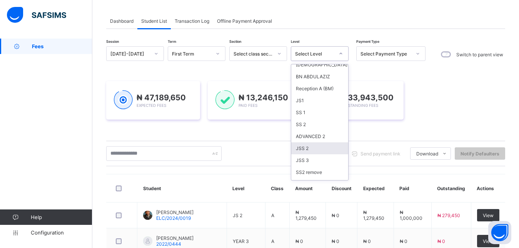
click at [323, 144] on div "JSS 2" at bounding box center [319, 148] width 57 height 12
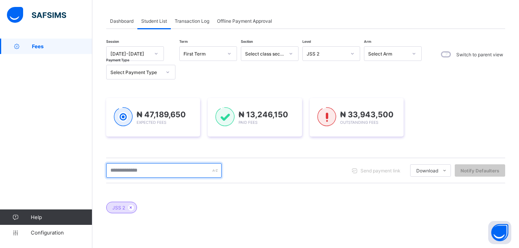
click at [177, 170] on input "text" at bounding box center [163, 170] width 115 height 15
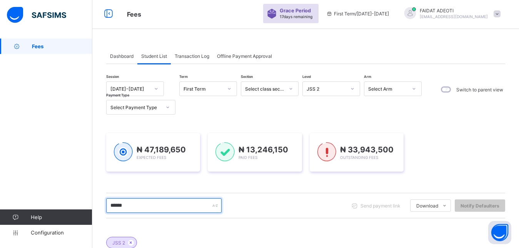
scroll to position [0, 0]
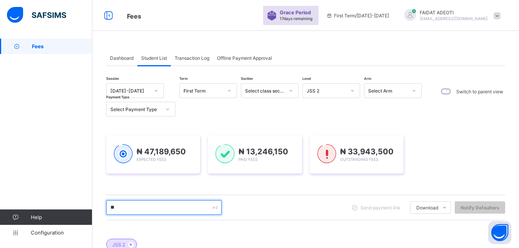
type input "*"
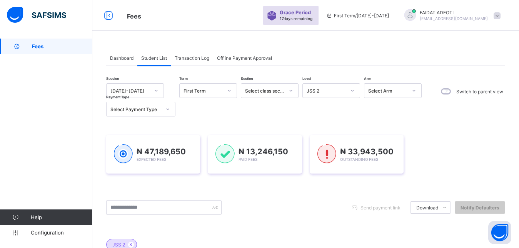
click at [125, 57] on span "Dashboard" at bounding box center [121, 58] width 23 height 6
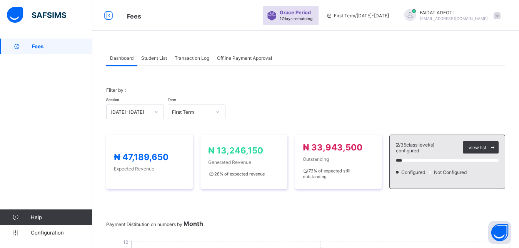
click at [162, 59] on span "Student List" at bounding box center [154, 58] width 26 height 6
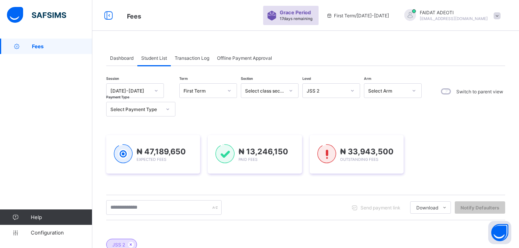
click at [353, 90] on icon at bounding box center [352, 91] width 5 height 8
click at [391, 116] on div "Session 2025-2026 Term First Term Section Select class section Level JSS 2 Arm …" at bounding box center [305, 244] width 399 height 322
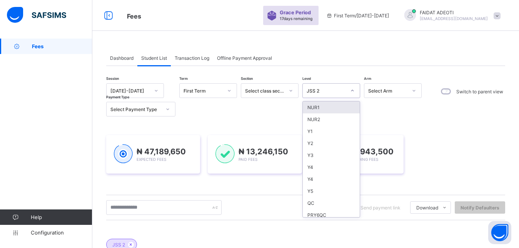
click at [330, 89] on div "JSS 2" at bounding box center [326, 91] width 39 height 6
click at [320, 90] on div "JSS 2" at bounding box center [326, 91] width 39 height 6
click at [322, 90] on div "JSS 2" at bounding box center [326, 91] width 39 height 6
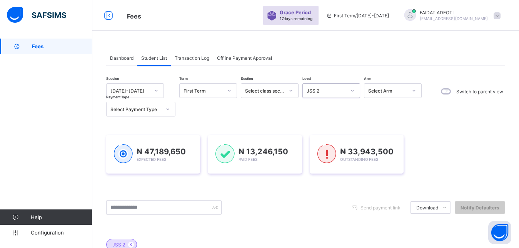
click at [322, 90] on div "JSS 2" at bounding box center [326, 91] width 39 height 6
click at [314, 90] on div "JSS 2" at bounding box center [326, 91] width 39 height 6
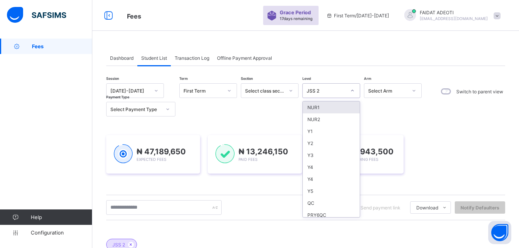
click at [321, 90] on div "JSS 2" at bounding box center [326, 91] width 39 height 6
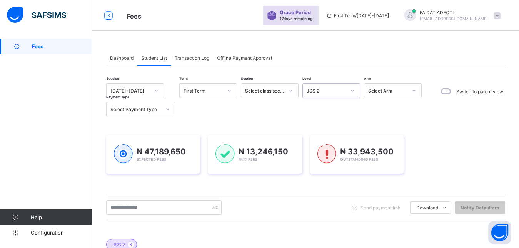
click at [321, 90] on div "JSS 2" at bounding box center [326, 91] width 39 height 6
click at [314, 90] on div "JSS 2" at bounding box center [326, 91] width 39 height 6
click at [353, 89] on icon at bounding box center [352, 91] width 5 height 8
click at [324, 91] on div "JSS 2" at bounding box center [326, 91] width 39 height 6
click at [353, 91] on icon at bounding box center [352, 91] width 3 height 2
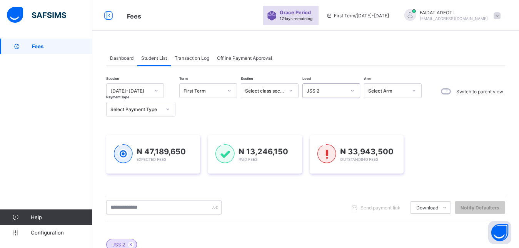
click at [324, 91] on div "JSS 2" at bounding box center [326, 91] width 39 height 6
click at [353, 90] on icon at bounding box center [352, 91] width 5 height 8
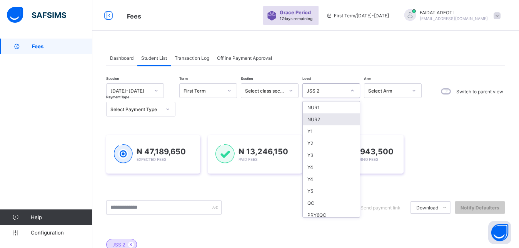
click at [385, 116] on div "Session 2025-2026 Term First Term Section Select class section Level option JSS…" at bounding box center [305, 244] width 399 height 322
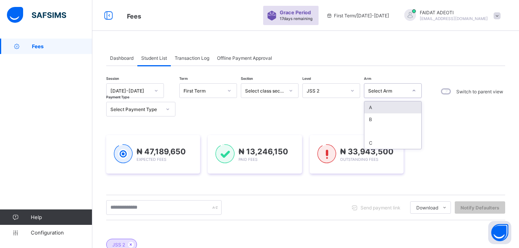
click at [415, 90] on icon at bounding box center [414, 91] width 5 height 8
click at [452, 110] on div "Switch to parent view" at bounding box center [472, 99] width 68 height 33
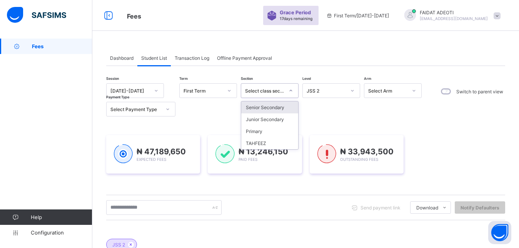
click at [291, 90] on icon at bounding box center [291, 91] width 5 height 8
click at [283, 120] on div "Junior Secondary" at bounding box center [269, 119] width 57 height 12
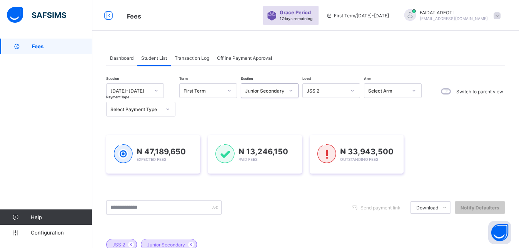
click at [352, 90] on icon at bounding box center [352, 91] width 3 height 2
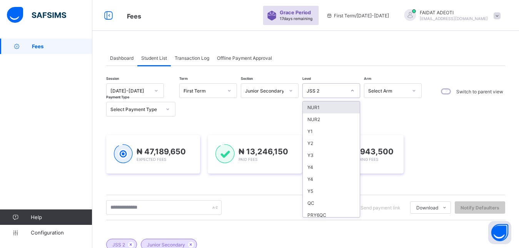
click at [371, 108] on div "Session 2025-2026 Term First Term Section Junior Secondary Level option JSS 2, …" at bounding box center [265, 99] width 319 height 33
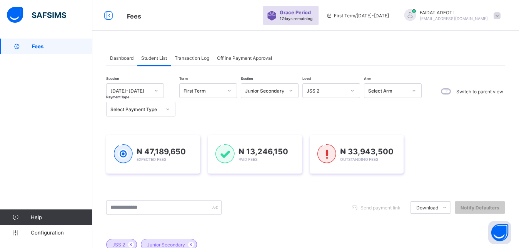
click at [168, 107] on icon at bounding box center [168, 109] width 5 height 8
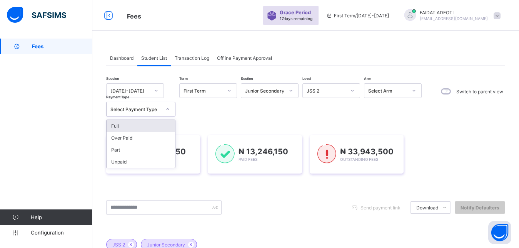
click at [185, 107] on div "Session 2025-2026 Term First Term Section Junior Secondary Level JSS 2 Arm Sele…" at bounding box center [265, 99] width 319 height 33
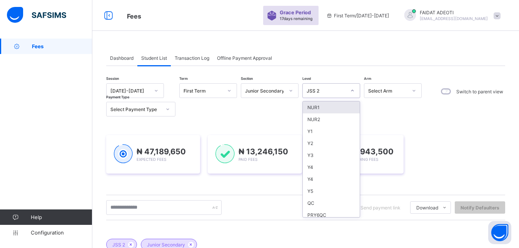
click at [352, 91] on icon at bounding box center [352, 91] width 5 height 8
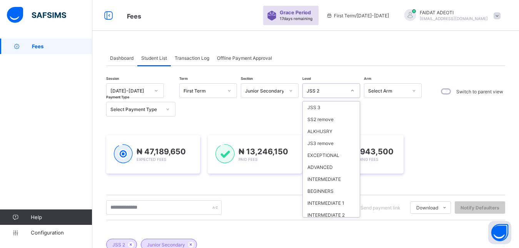
scroll to position [534, 0]
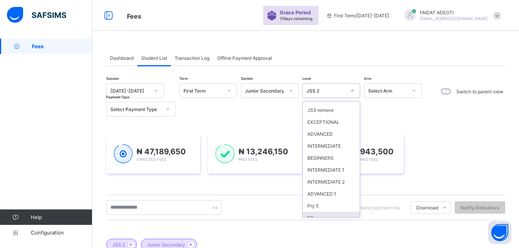
click at [339, 211] on div "NIL" at bounding box center [331, 217] width 57 height 12
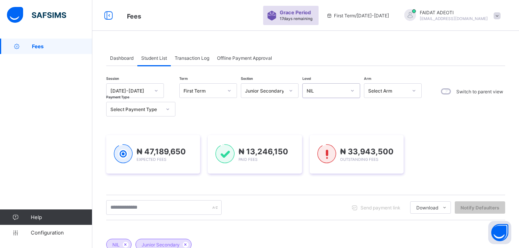
click at [423, 116] on div "Session 2025-2026 Term First Term Section Junior Secondary Level option NIL, se…" at bounding box center [265, 99] width 319 height 33
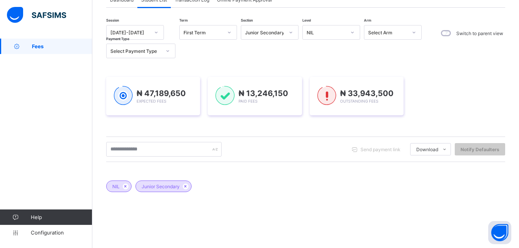
scroll to position [57, 0]
click at [78, 48] on span "Fees" at bounding box center [62, 46] width 60 height 6
click at [120, 1] on span "Dashboard" at bounding box center [121, 1] width 23 height 6
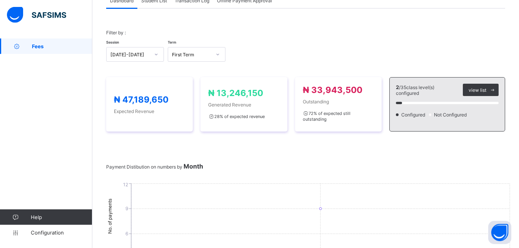
click at [149, 1] on span "Student List" at bounding box center [154, 1] width 26 height 6
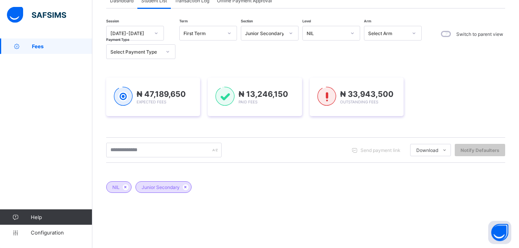
click at [353, 34] on icon at bounding box center [352, 33] width 5 height 8
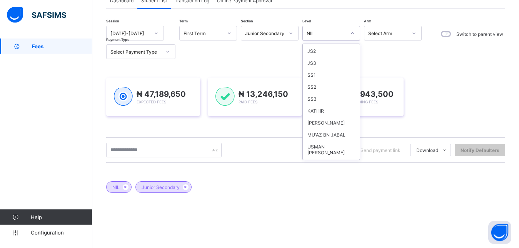
scroll to position [133, 0]
click at [342, 52] on div "JS2" at bounding box center [331, 48] width 57 height 12
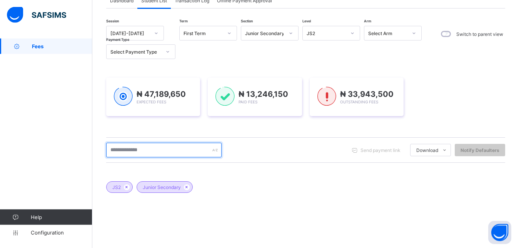
click at [176, 148] on input "text" at bounding box center [163, 149] width 115 height 15
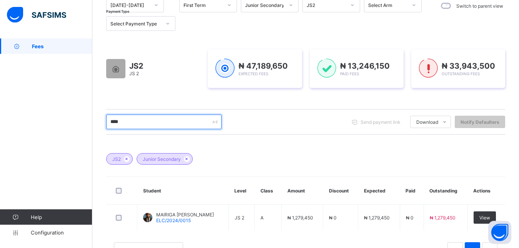
scroll to position [114, 0]
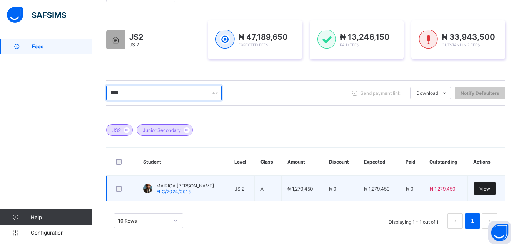
type input "****"
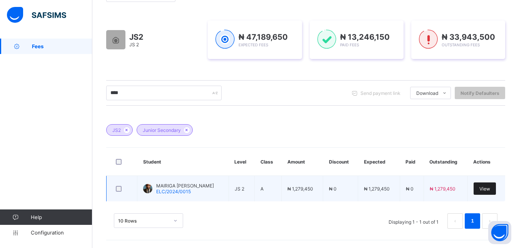
click at [489, 188] on span "View" at bounding box center [485, 189] width 11 height 6
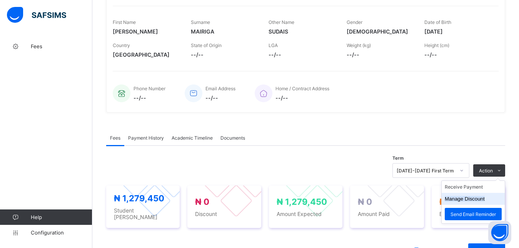
click at [484, 198] on button "Manage Discount" at bounding box center [465, 199] width 40 height 6
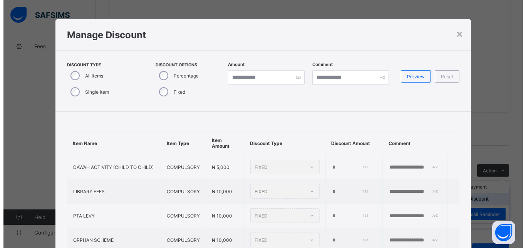
scroll to position [430, 0]
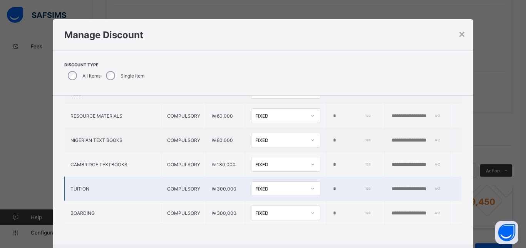
click at [310, 184] on icon at bounding box center [312, 188] width 5 height 8
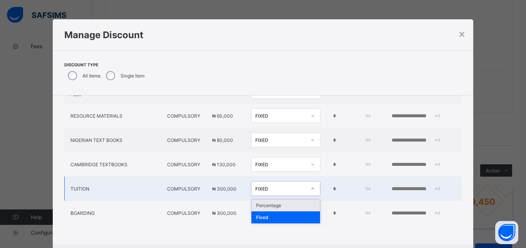
click at [285, 199] on div "Percentage" at bounding box center [285, 205] width 69 height 12
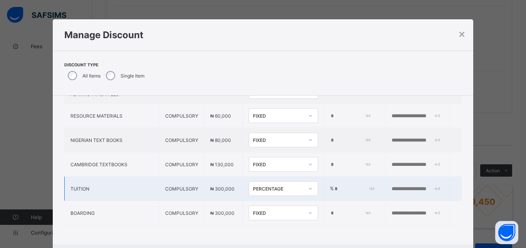
click at [334, 186] on input "*" at bounding box center [354, 189] width 40 height 6
type input "**"
click at [490, 129] on div "× Manage Discount Discount Type All Items Single Item Item Name Item Type Item …" at bounding box center [263, 124] width 526 height 248
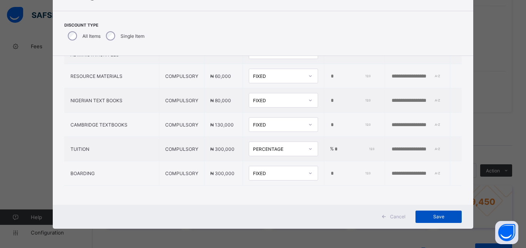
click at [419, 211] on div "Save" at bounding box center [438, 216] width 46 height 12
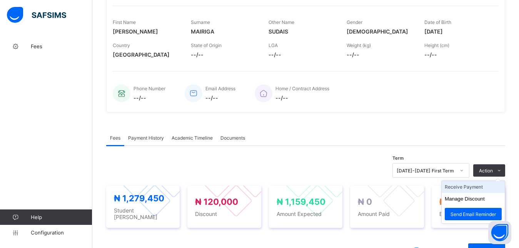
click at [488, 187] on li "Receive Payment" at bounding box center [473, 187] width 63 height 12
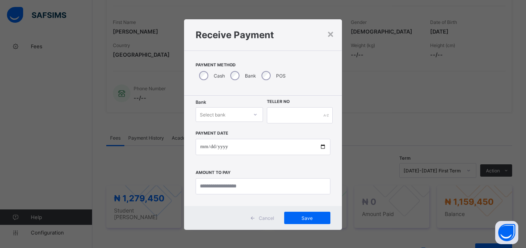
click at [221, 112] on div "Select bank" at bounding box center [213, 114] width 26 height 15
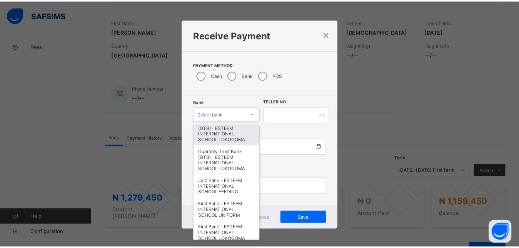
scroll to position [3, 0]
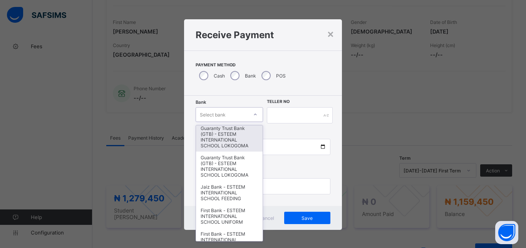
click at [227, 136] on div "Guaranty Trust Bank (GTB) - ESTEEM INTERNATIONAL SCHOOL LOKOGOMA" at bounding box center [229, 136] width 67 height 29
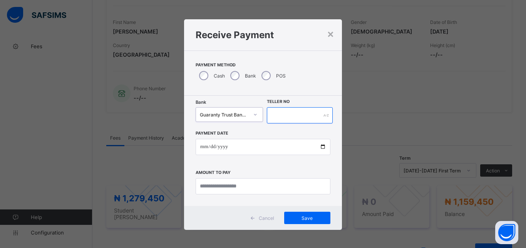
click at [313, 113] on input "text" at bounding box center [300, 115] width 66 height 16
type input "*******"
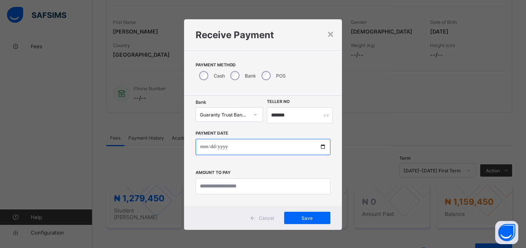
click at [318, 146] on input "date" at bounding box center [263, 147] width 135 height 16
click at [319, 147] on input "date" at bounding box center [263, 147] width 135 height 16
click at [282, 148] on input "date" at bounding box center [263, 147] width 135 height 16
type input "**********"
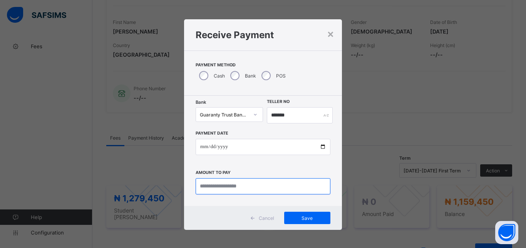
click at [282, 179] on input "currency" at bounding box center [263, 186] width 135 height 16
type input "**********"
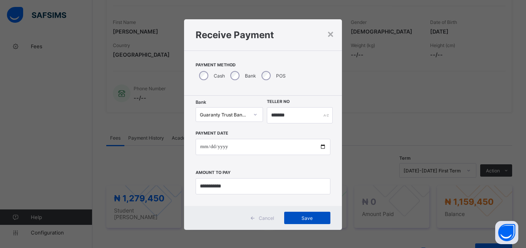
click at [306, 216] on span "Save" at bounding box center [307, 218] width 35 height 6
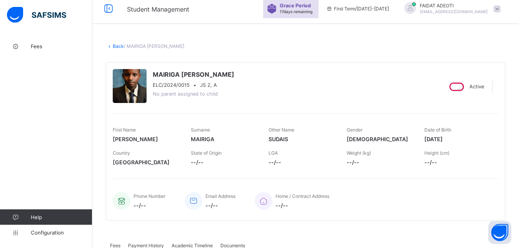
scroll to position [0, 0]
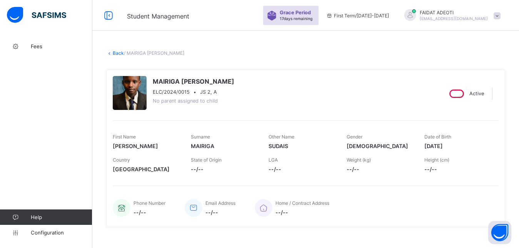
scroll to position [37, 0]
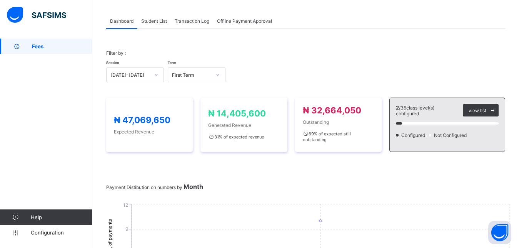
click at [164, 19] on span "Student List" at bounding box center [154, 21] width 26 height 6
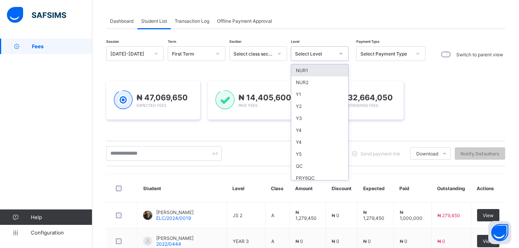
click at [341, 55] on icon at bounding box center [341, 54] width 5 height 8
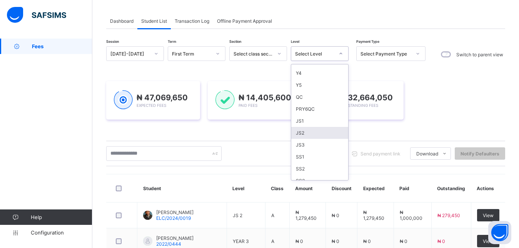
click at [312, 136] on div "JS2" at bounding box center [319, 133] width 57 height 12
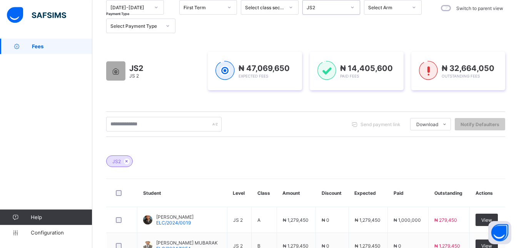
scroll to position [75, 0]
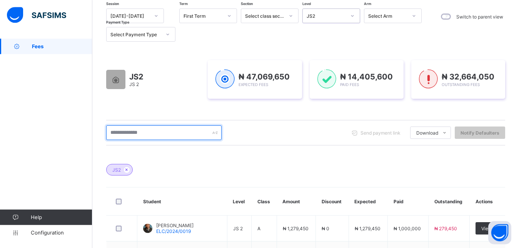
click at [150, 130] on input "text" at bounding box center [163, 132] width 115 height 15
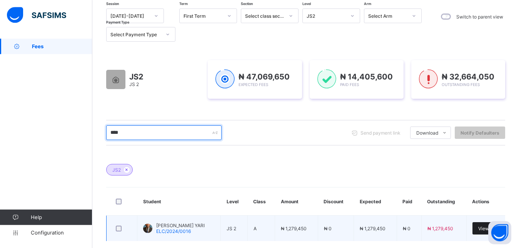
type input "****"
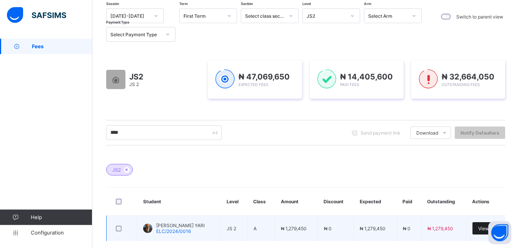
click at [483, 227] on div "View" at bounding box center [484, 228] width 22 height 12
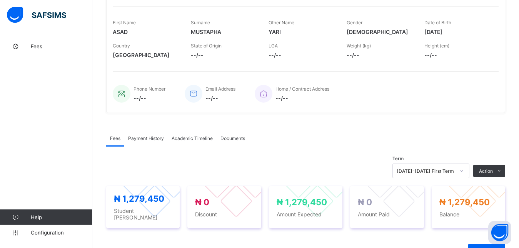
scroll to position [142, 0]
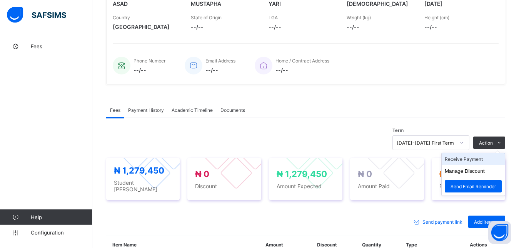
click at [485, 158] on li "Receive Payment" at bounding box center [473, 159] width 63 height 12
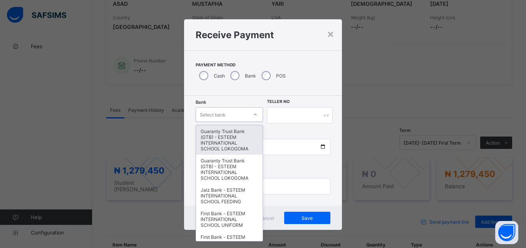
click at [253, 115] on icon at bounding box center [255, 114] width 5 height 8
click at [244, 137] on div "Guaranty Trust Bank (GTB) - ESTEEM INTERNATIONAL SCHOOL LOKOGOMA" at bounding box center [229, 139] width 67 height 29
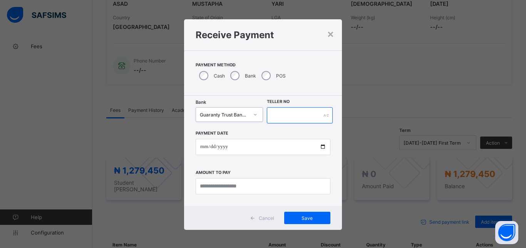
click at [310, 115] on input "text" at bounding box center [300, 115] width 66 height 16
type input "*******"
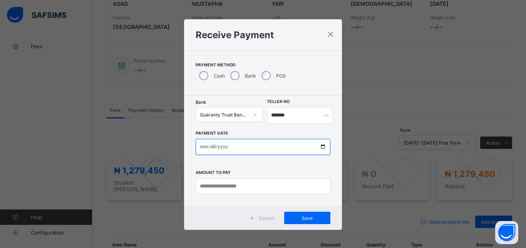
click at [297, 144] on input "date" at bounding box center [263, 147] width 135 height 16
type input "**********"
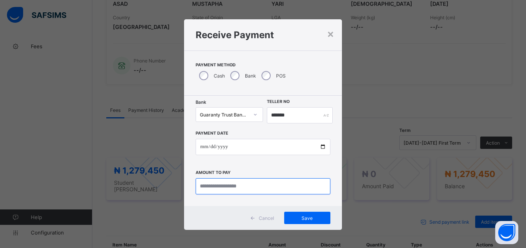
click at [284, 187] on input "currency" at bounding box center [263, 186] width 135 height 16
type input "**********"
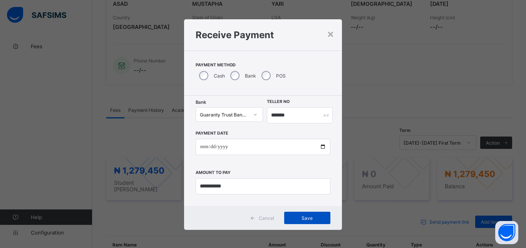
click at [306, 217] on span "Save" at bounding box center [307, 218] width 35 height 6
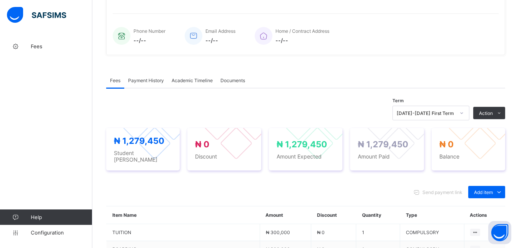
scroll to position [0, 0]
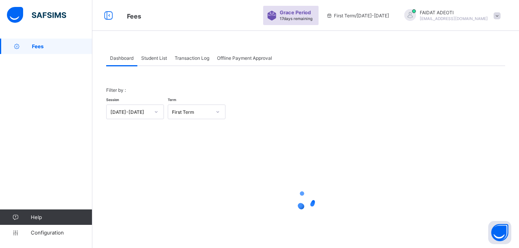
scroll to position [37, 0]
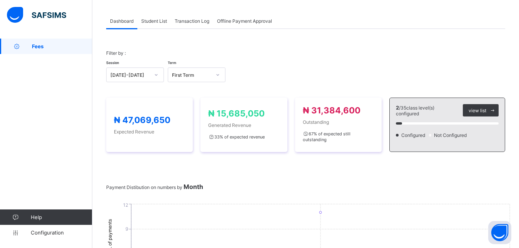
click at [152, 22] on span "Student List" at bounding box center [154, 21] width 26 height 6
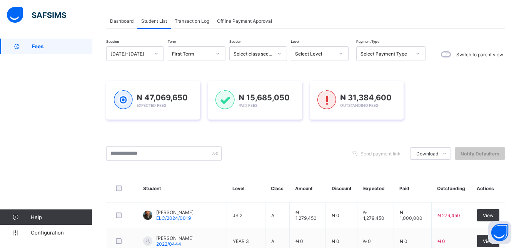
click at [343, 52] on icon at bounding box center [341, 54] width 5 height 8
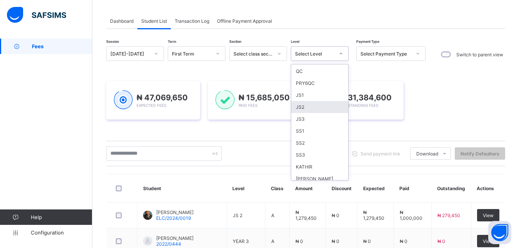
click at [304, 108] on div "JS2" at bounding box center [319, 107] width 57 height 12
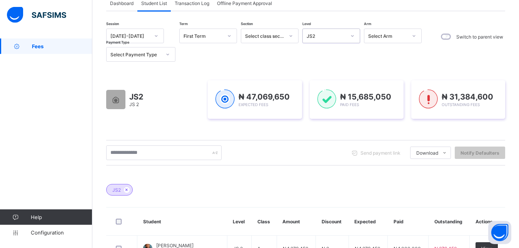
scroll to position [54, 0]
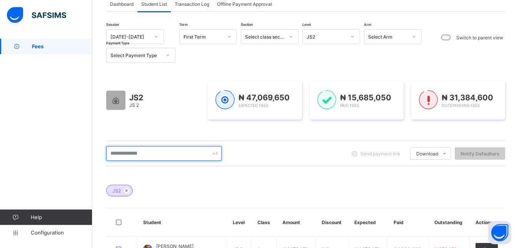
click at [164, 150] on input "text" at bounding box center [163, 153] width 115 height 15
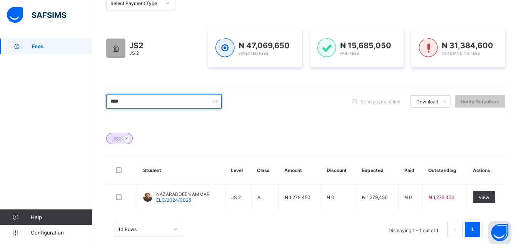
scroll to position [108, 0]
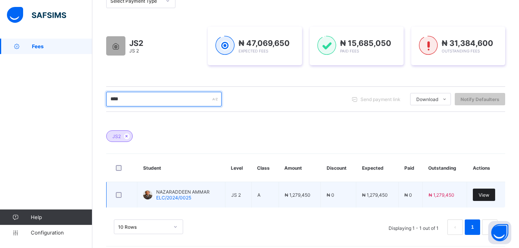
type input "****"
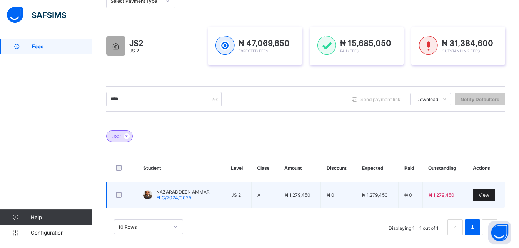
click at [487, 192] on span "View" at bounding box center [484, 195] width 11 height 6
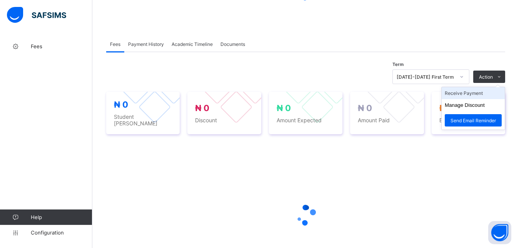
click at [486, 94] on li "Receive Payment" at bounding box center [473, 93] width 63 height 12
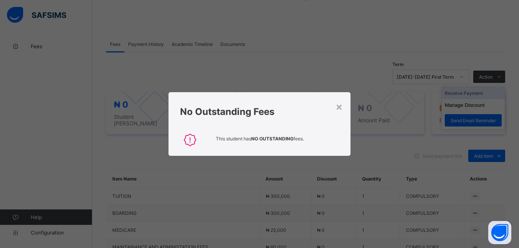
click at [486, 94] on div "× No Outstanding Fees This student has NO OUTSTANDING fees." at bounding box center [259, 124] width 519 height 248
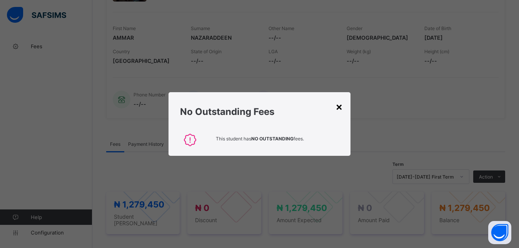
click at [341, 106] on div "×" at bounding box center [339, 106] width 7 height 13
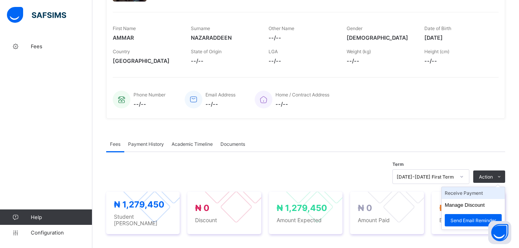
click at [476, 196] on li "Receive Payment" at bounding box center [473, 193] width 63 height 12
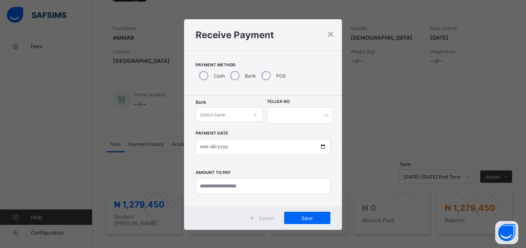
click at [254, 115] on icon at bounding box center [255, 114] width 5 height 8
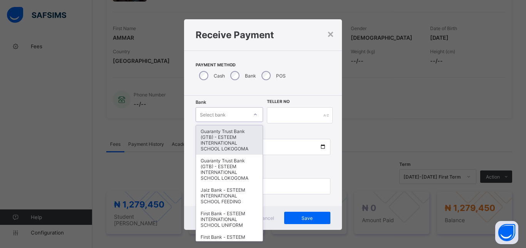
click at [234, 150] on div "Guaranty Trust Bank (GTB) - ESTEEM INTERNATIONAL SCHOOL LOKOGOMA" at bounding box center [229, 139] width 67 height 29
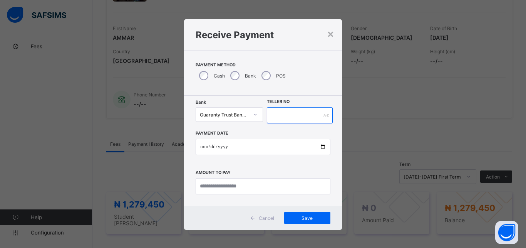
click at [318, 114] on input "text" at bounding box center [300, 115] width 66 height 16
type input "*******"
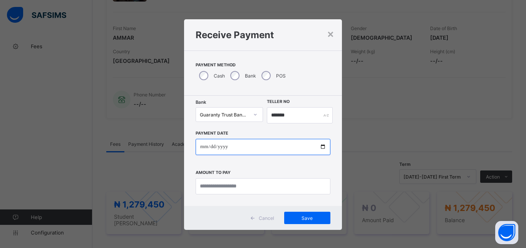
click at [307, 149] on input "date" at bounding box center [263, 147] width 135 height 16
type input "**********"
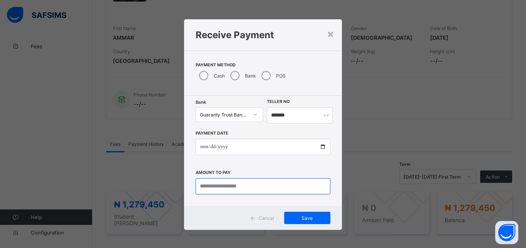
click at [271, 189] on input "currency" at bounding box center [263, 186] width 135 height 16
type input "**********"
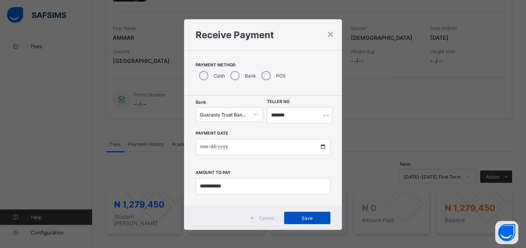
click at [301, 217] on span "Save" at bounding box center [307, 218] width 35 height 6
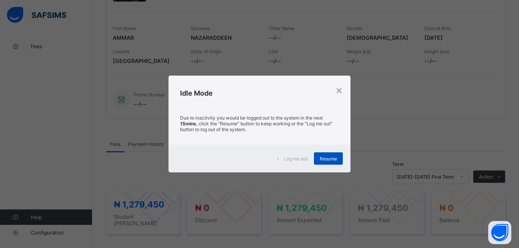
click at [332, 159] on span "Resume" at bounding box center [328, 159] width 17 height 6
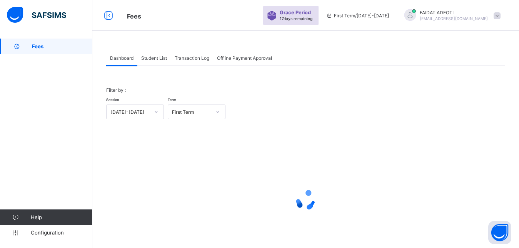
scroll to position [37, 0]
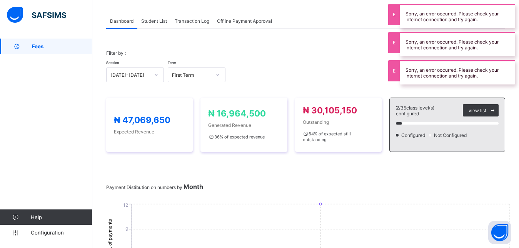
click at [161, 22] on span "Student List" at bounding box center [154, 21] width 26 height 6
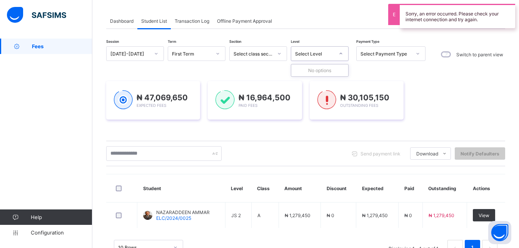
click at [341, 53] on icon at bounding box center [341, 54] width 5 height 8
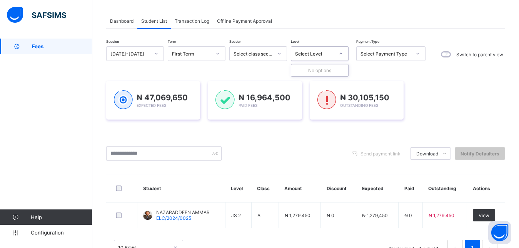
click at [341, 52] on icon at bounding box center [341, 54] width 5 height 8
click at [365, 78] on div "₦ 47,069,650 Expected Fees ₦ 16,964,500 Paid Fees ₦ 30,105,150 Outstanding Fees" at bounding box center [305, 100] width 399 height 62
click at [338, 54] on div at bounding box center [340, 53] width 13 height 12
click at [377, 79] on div "₦ 47,069,650 Expected Fees ₦ 16,964,500 Paid Fees ₦ 30,105,150 Outstanding Fees" at bounding box center [305, 100] width 399 height 62
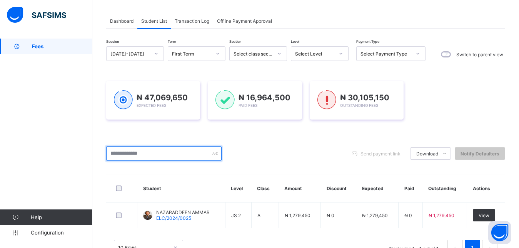
click at [145, 155] on input "text" at bounding box center [163, 153] width 115 height 15
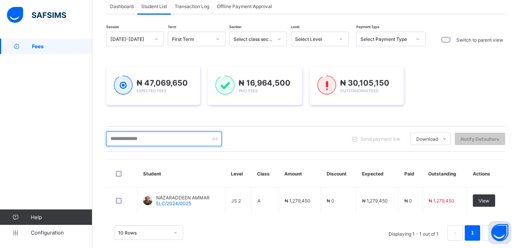
scroll to position [51, 0]
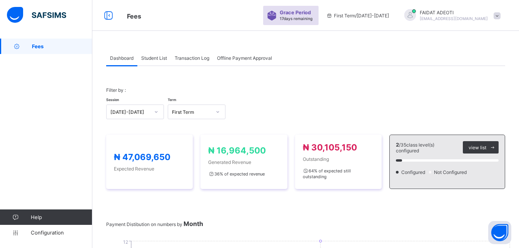
click at [154, 57] on span "Student List" at bounding box center [154, 58] width 26 height 6
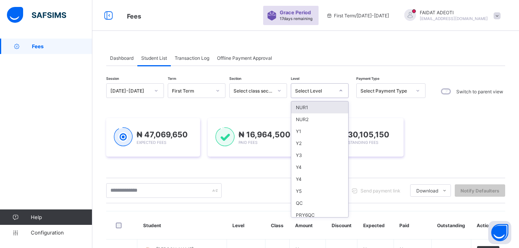
click at [341, 92] on icon at bounding box center [341, 91] width 5 height 8
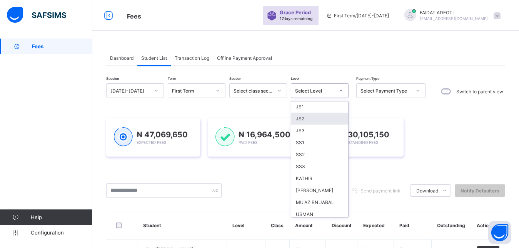
click at [306, 120] on div "JS2" at bounding box center [319, 118] width 57 height 12
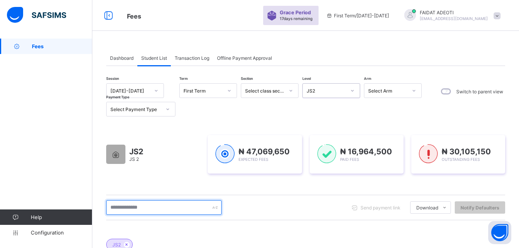
click at [147, 205] on input "text" at bounding box center [163, 207] width 115 height 15
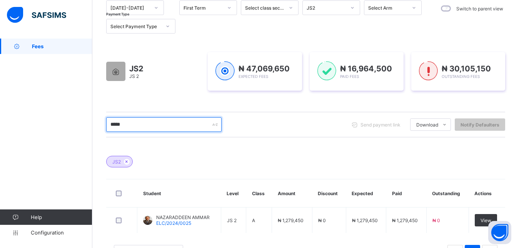
scroll to position [84, 0]
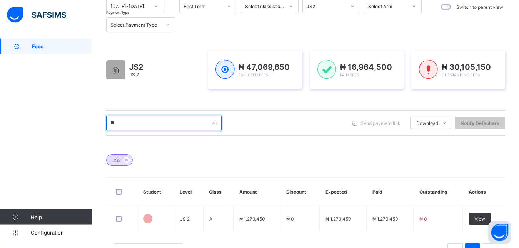
type input "*"
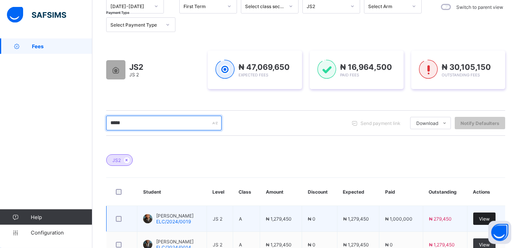
type input "*****"
click at [490, 217] on span "View" at bounding box center [484, 219] width 11 height 6
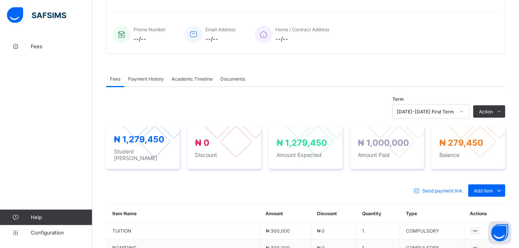
scroll to position [176, 0]
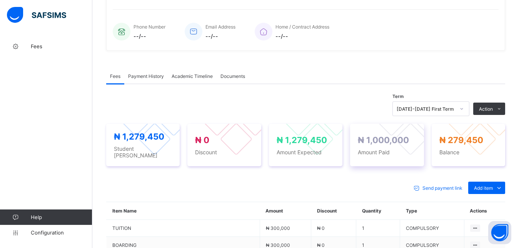
click at [396, 150] on span "Amount Paid" at bounding box center [387, 152] width 58 height 7
click at [404, 143] on div "₦ 1,000,000 Amount Paid" at bounding box center [387, 145] width 58 height 20
click at [149, 76] on span "Payment History" at bounding box center [146, 76] width 36 height 6
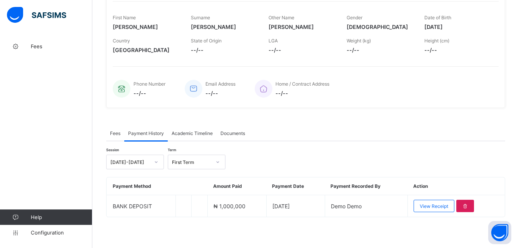
scroll to position [119, 0]
drag, startPoint x: 418, startPoint y: 103, endPoint x: 495, endPoint y: 145, distance: 87.9
click at [495, 145] on div "× Delete Document This action would delete the document with name: from the sys…" at bounding box center [305, 84] width 427 height 328
click at [413, 149] on div "Session 2025-2026 Term First Term Payment Method Amount Paid Payment Date Payme…" at bounding box center [305, 179] width 399 height 76
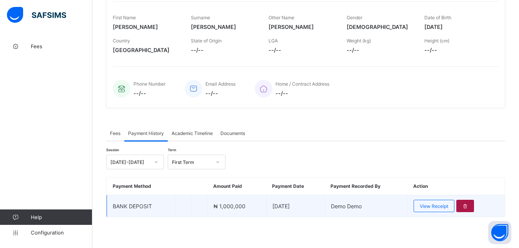
click at [467, 206] on icon at bounding box center [465, 206] width 7 height 6
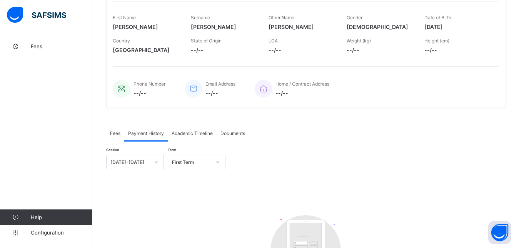
scroll to position [37, 0]
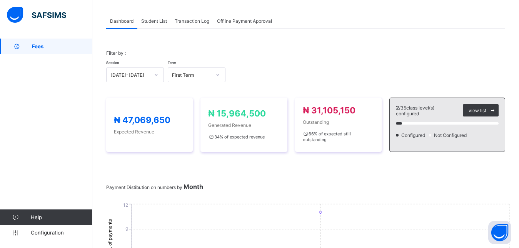
click at [152, 19] on span "Student List" at bounding box center [154, 21] width 26 height 6
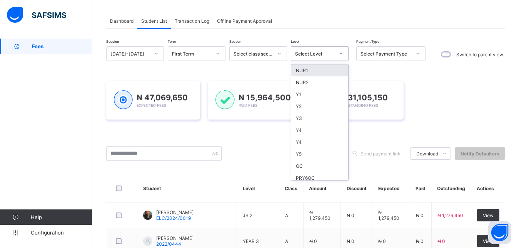
click at [341, 52] on icon at bounding box center [341, 54] width 5 height 8
click at [324, 132] on div "JS2" at bounding box center [319, 134] width 57 height 12
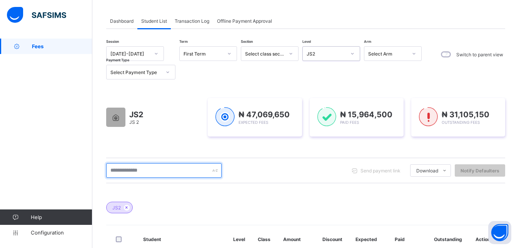
click at [150, 171] on input "text" at bounding box center [163, 170] width 115 height 15
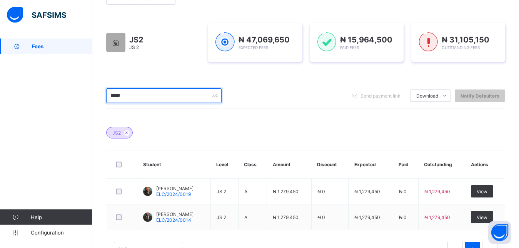
scroll to position [113, 0]
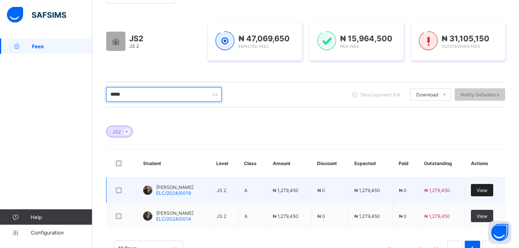
type input "*****"
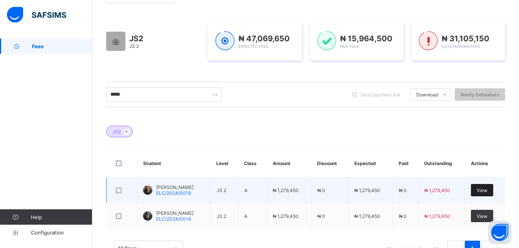
click at [488, 189] on span "View" at bounding box center [482, 190] width 11 height 6
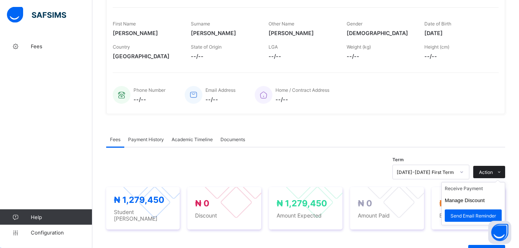
click at [502, 173] on icon at bounding box center [500, 171] width 6 height 5
click at [487, 188] on li "Receive Payment" at bounding box center [473, 188] width 63 height 12
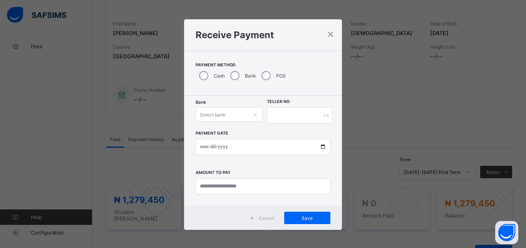
click at [253, 117] on div at bounding box center [255, 114] width 13 height 12
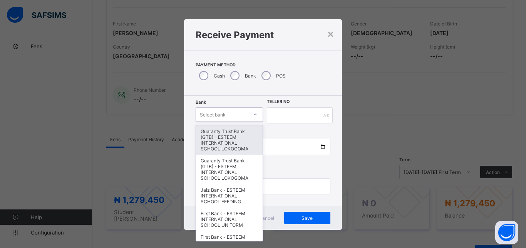
click at [238, 144] on div "Guaranty Trust Bank (GTB) - ESTEEM INTERNATIONAL SCHOOL LOKOGOMA" at bounding box center [229, 139] width 67 height 29
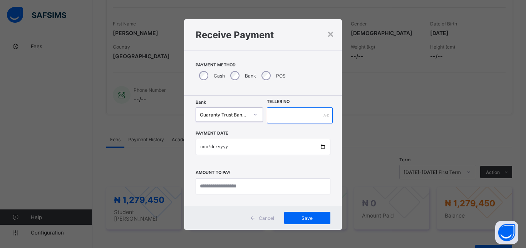
click at [311, 112] on input "text" at bounding box center [300, 115] width 66 height 16
type input "*******"
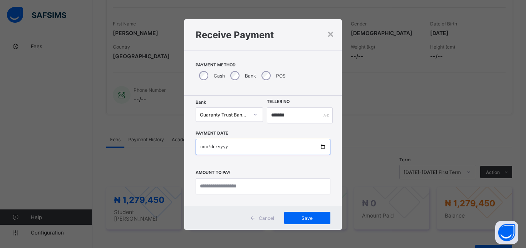
click at [256, 147] on input "date" at bounding box center [263, 147] width 135 height 16
type input "**********"
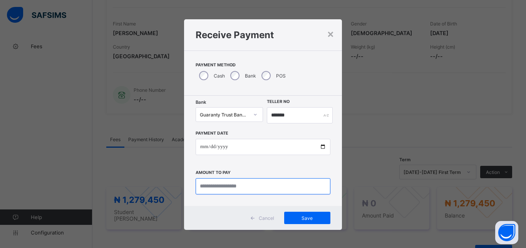
click at [241, 191] on input "currency" at bounding box center [263, 186] width 135 height 16
type input "**********"
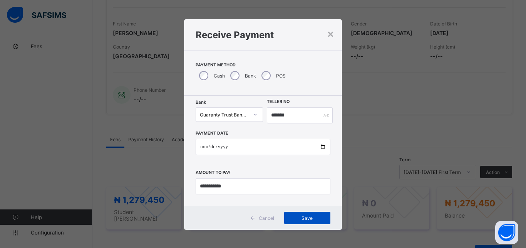
click at [303, 217] on span "Save" at bounding box center [307, 218] width 35 height 6
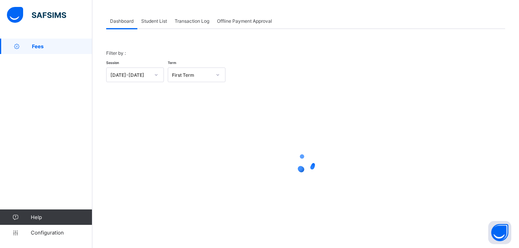
scroll to position [37, 0]
click at [162, 23] on span "Student List" at bounding box center [154, 21] width 26 height 6
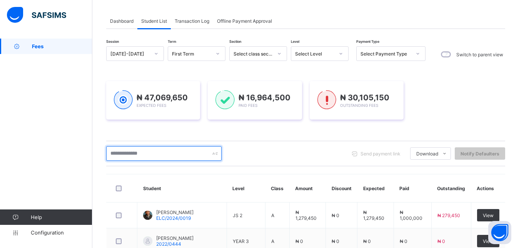
click at [161, 155] on input "text" at bounding box center [163, 153] width 115 height 15
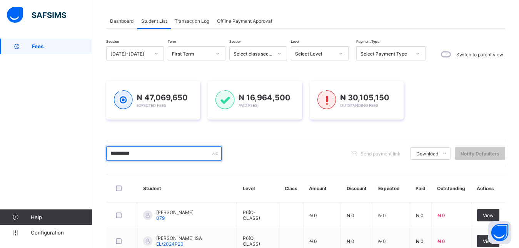
type input "**********"
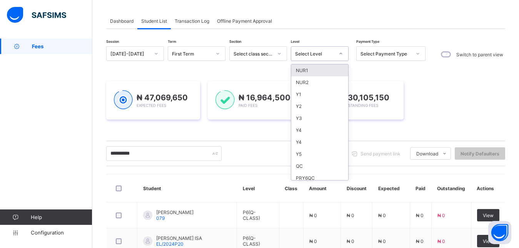
click at [343, 55] on icon at bounding box center [341, 54] width 5 height 8
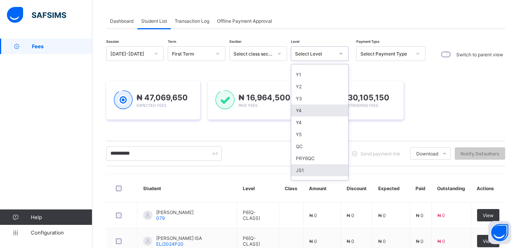
scroll to position [32, 0]
click at [309, 169] on div "JS2" at bounding box center [319, 170] width 57 height 12
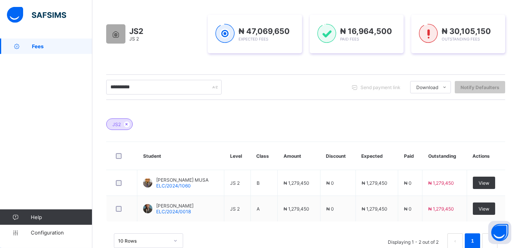
scroll to position [123, 0]
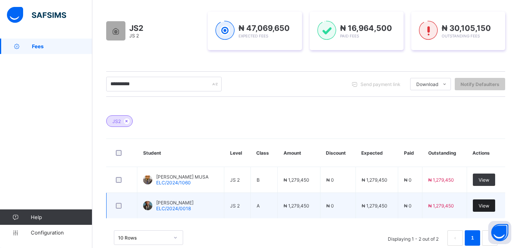
click at [489, 206] on span "View" at bounding box center [484, 205] width 11 height 6
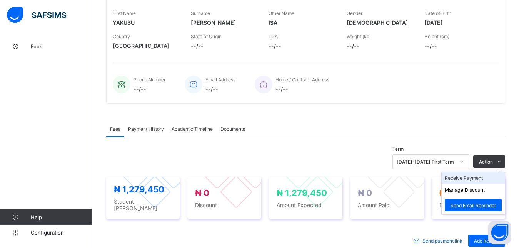
click at [492, 178] on li "Receive Payment" at bounding box center [473, 178] width 63 height 12
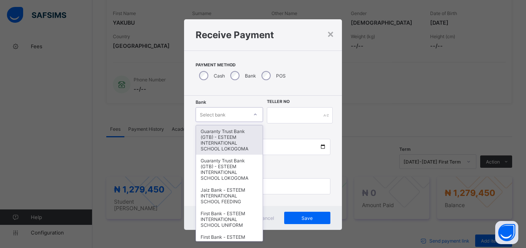
click at [231, 111] on div "Select bank" at bounding box center [222, 114] width 52 height 11
click at [228, 141] on div "Guaranty Trust Bank (GTB) - ESTEEM INTERNATIONAL SCHOOL LOKOGOMA" at bounding box center [229, 139] width 67 height 29
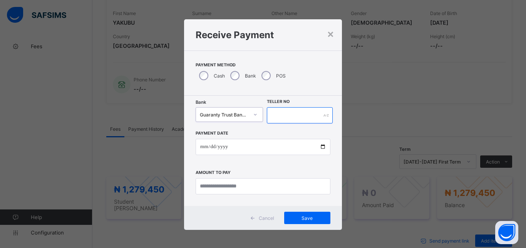
click at [316, 117] on input "text" at bounding box center [300, 115] width 66 height 16
type input "*******"
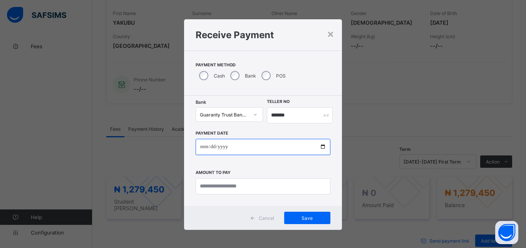
click at [276, 145] on input "date" at bounding box center [263, 147] width 135 height 16
type input "**********"
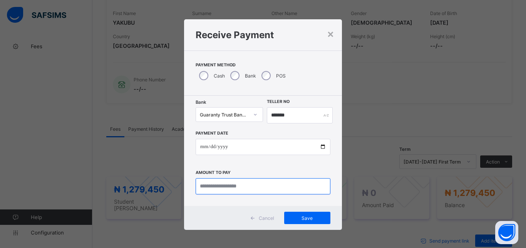
click at [262, 191] on input "currency" at bounding box center [263, 186] width 135 height 16
type input "*********"
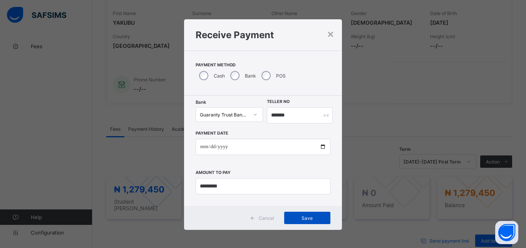
click at [305, 217] on span "Save" at bounding box center [307, 218] width 35 height 6
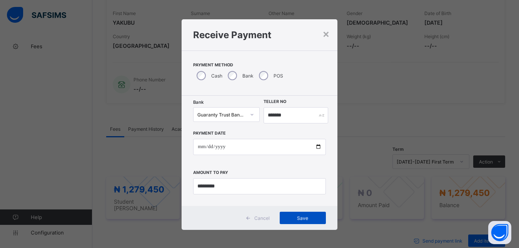
click at [305, 217] on span "Save" at bounding box center [303, 218] width 35 height 6
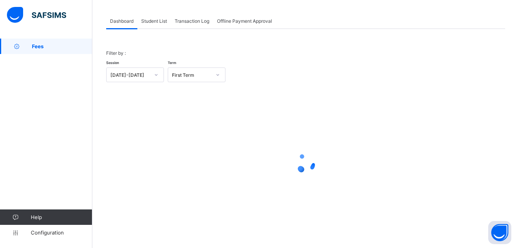
scroll to position [37, 0]
click at [162, 21] on span "Student List" at bounding box center [154, 21] width 26 height 6
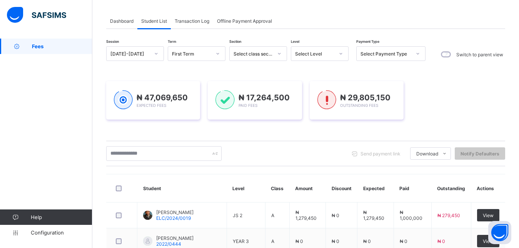
click at [340, 50] on div at bounding box center [340, 53] width 13 height 12
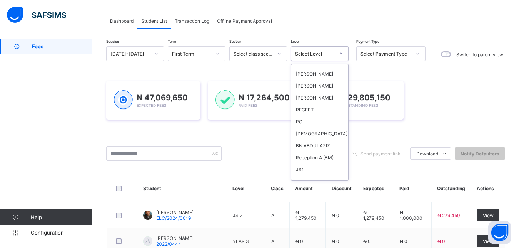
scroll to position [414, 0]
click at [308, 139] on div "JSS 2" at bounding box center [319, 145] width 57 height 12
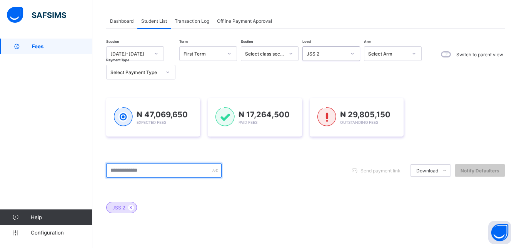
click at [162, 168] on input "text" at bounding box center [163, 170] width 115 height 15
type input "*********"
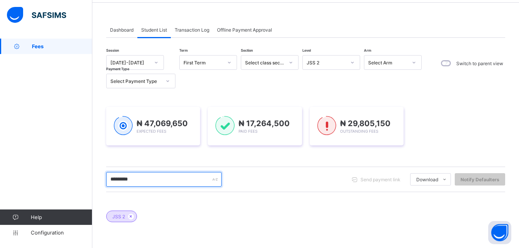
scroll to position [0, 0]
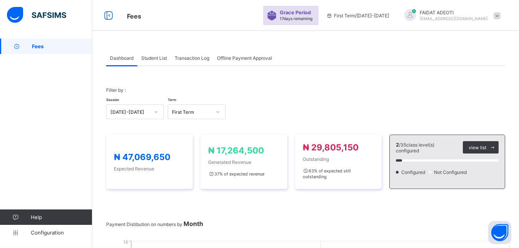
click at [154, 57] on span "Student List" at bounding box center [154, 58] width 26 height 6
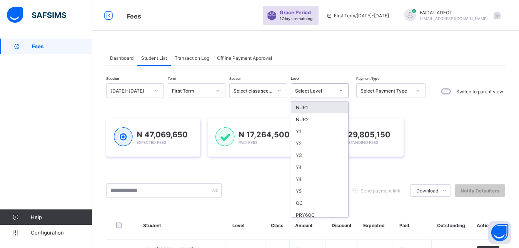
click at [339, 90] on icon at bounding box center [341, 91] width 5 height 8
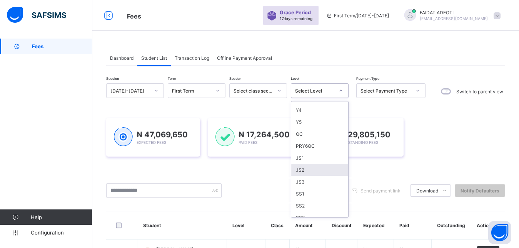
click at [307, 167] on div "JS2" at bounding box center [319, 170] width 57 height 12
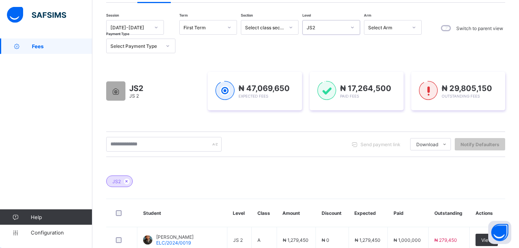
scroll to position [67, 0]
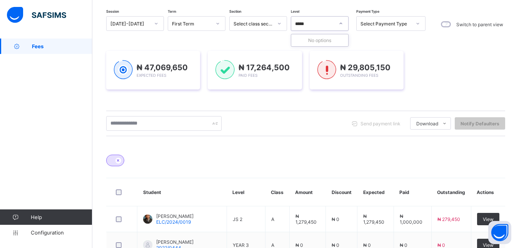
type input "*****"
click at [139, 123] on input "text" at bounding box center [163, 123] width 115 height 15
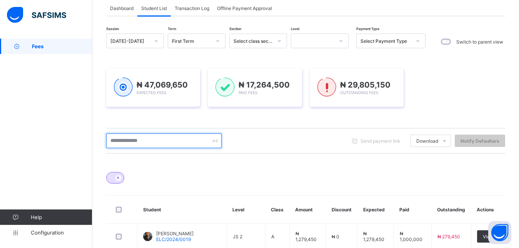
scroll to position [49, 0]
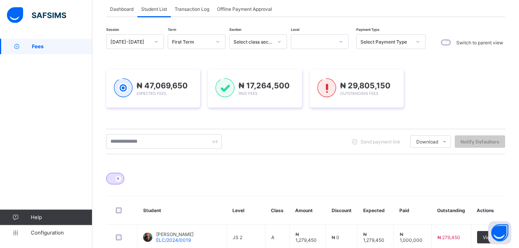
click at [342, 40] on icon at bounding box center [341, 42] width 5 height 8
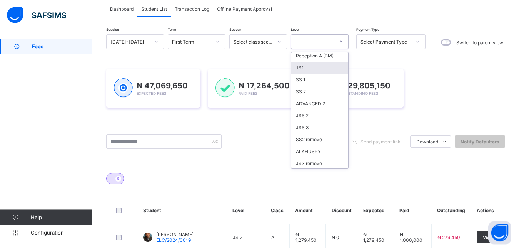
scroll to position [445, 0]
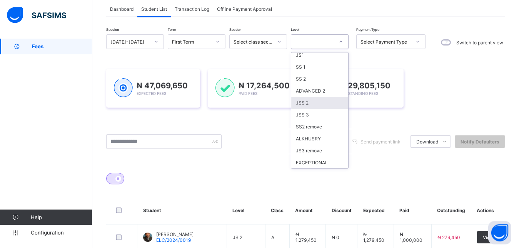
click at [324, 97] on div "JSS 2" at bounding box center [319, 103] width 57 height 12
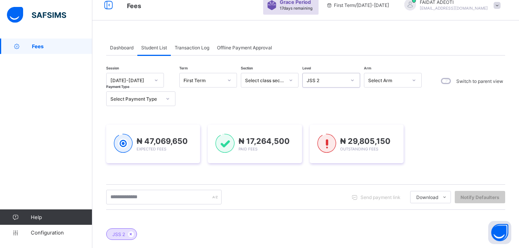
scroll to position [0, 0]
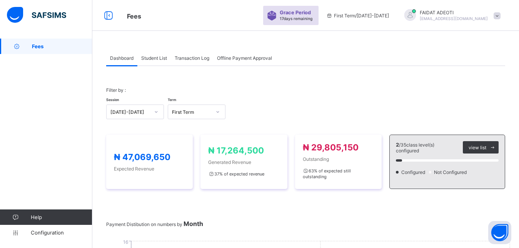
click at [158, 57] on span "Student List" at bounding box center [154, 58] width 26 height 6
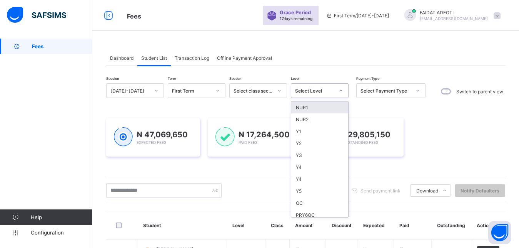
click at [342, 93] on div at bounding box center [340, 90] width 13 height 12
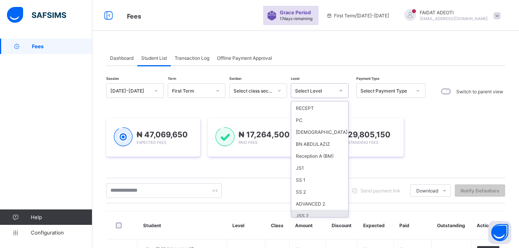
click at [325, 209] on div "JSS 2" at bounding box center [319, 215] width 57 height 12
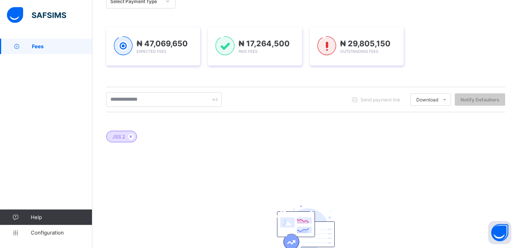
scroll to position [102, 0]
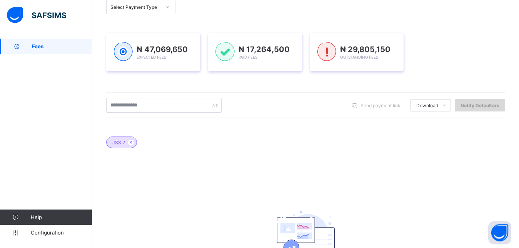
click at [490, 107] on span "Notify Defaulters" at bounding box center [480, 105] width 39 height 6
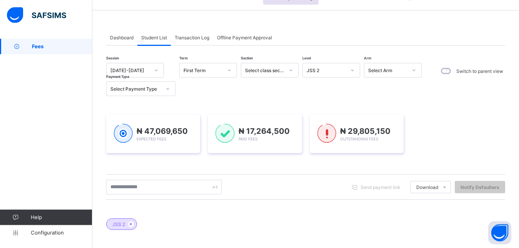
scroll to position [20, 0]
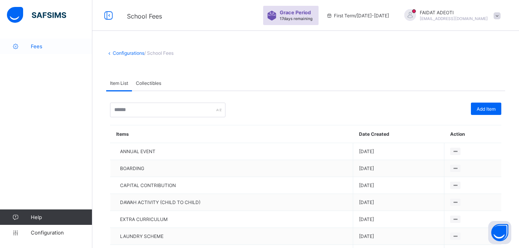
click at [55, 50] on link "Fees" at bounding box center [46, 45] width 92 height 15
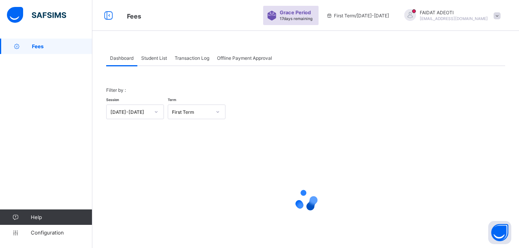
click at [156, 60] on span "Student List" at bounding box center [154, 58] width 26 height 6
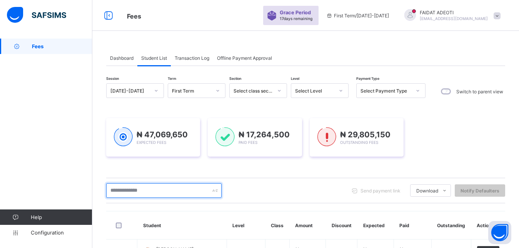
click at [171, 190] on input "text" at bounding box center [163, 190] width 115 height 15
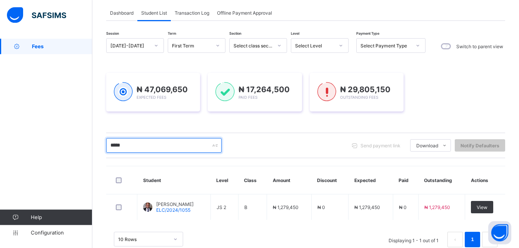
scroll to position [50, 0]
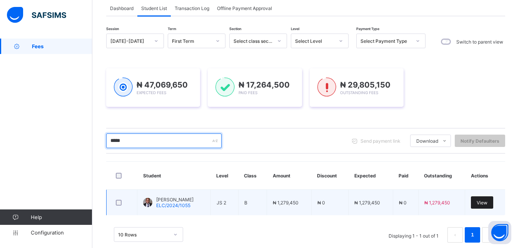
type input "*****"
click at [487, 199] on span "View" at bounding box center [482, 202] width 11 height 6
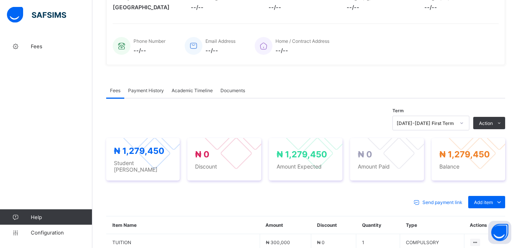
scroll to position [186, 0]
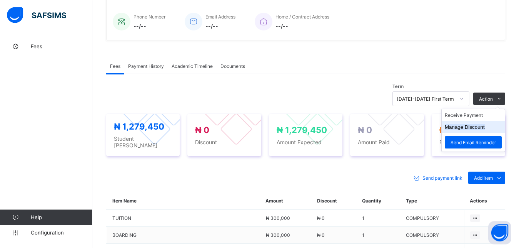
click at [478, 126] on button "Manage Discount" at bounding box center [465, 127] width 40 height 6
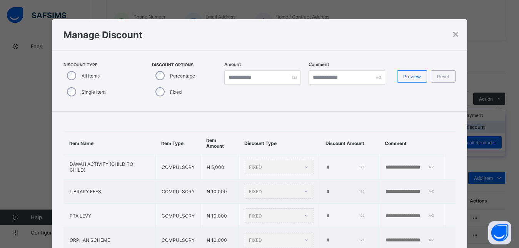
scroll to position [40, 0]
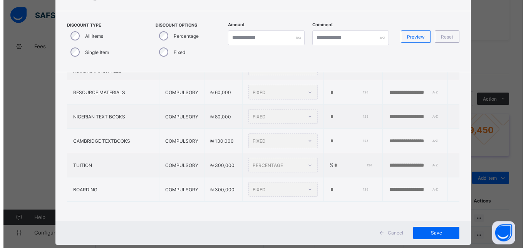
type input "*"
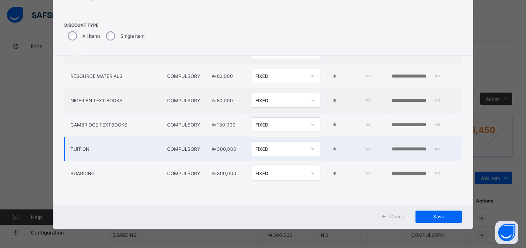
click at [332, 146] on input "*" at bounding box center [351, 149] width 38 height 6
click at [306, 144] on div at bounding box center [312, 148] width 13 height 12
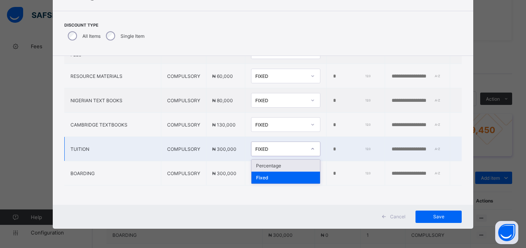
click at [278, 162] on div "Percentage" at bounding box center [285, 165] width 69 height 12
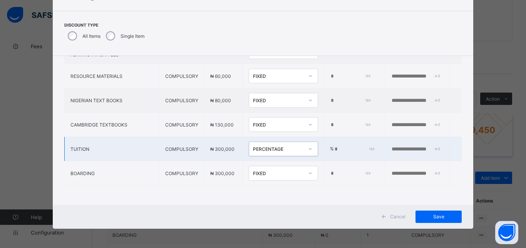
click at [334, 146] on input "*" at bounding box center [354, 149] width 40 height 6
type input "**"
click at [433, 216] on span "Save" at bounding box center [438, 216] width 35 height 6
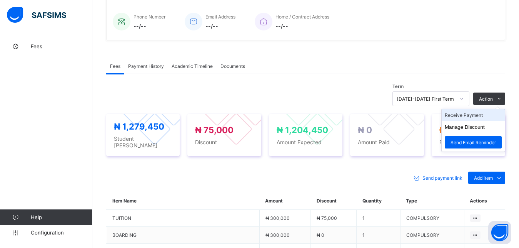
click at [483, 115] on li "Receive Payment" at bounding box center [473, 115] width 63 height 12
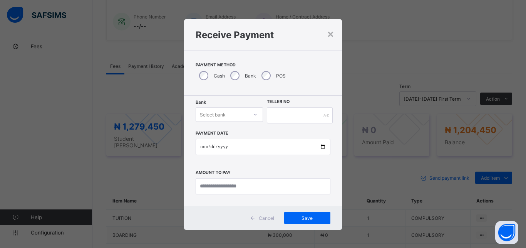
click at [233, 111] on div "Select bank" at bounding box center [222, 114] width 52 height 11
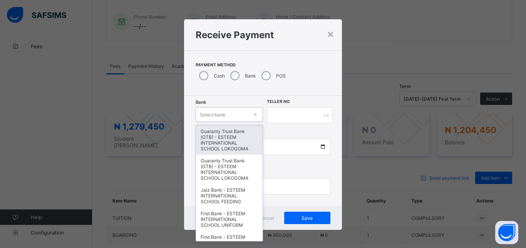
click at [217, 149] on div "Guaranty Trust Bank (GTB) - ESTEEM INTERNATIONAL SCHOOL LOKOGOMA" at bounding box center [229, 139] width 67 height 29
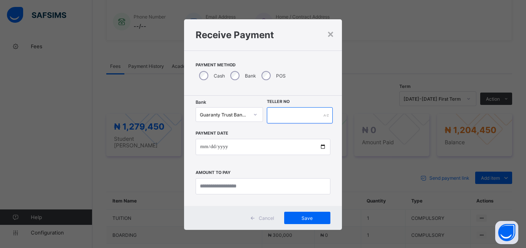
click at [313, 115] on input "text" at bounding box center [300, 115] width 66 height 16
type input "*******"
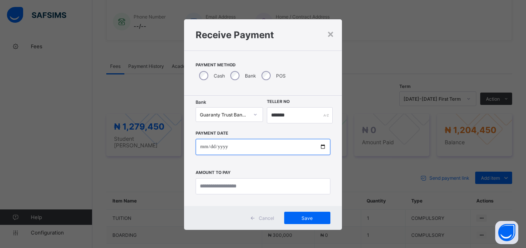
click at [291, 149] on input "date" at bounding box center [263, 147] width 135 height 16
type input "**********"
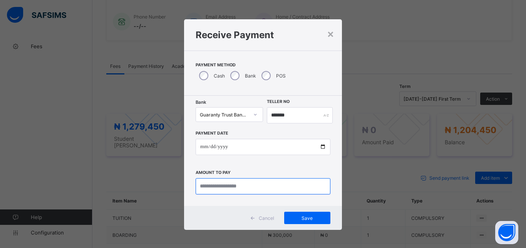
click at [284, 187] on input "currency" at bounding box center [263, 186] width 135 height 16
type input "**********"
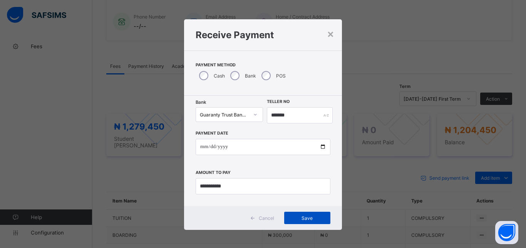
click at [304, 216] on span "Save" at bounding box center [307, 218] width 35 height 6
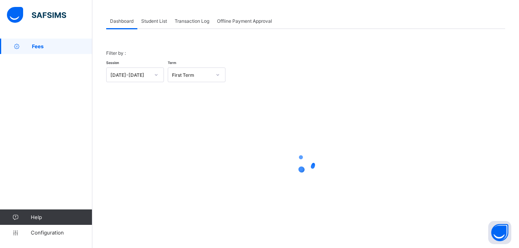
scroll to position [37, 0]
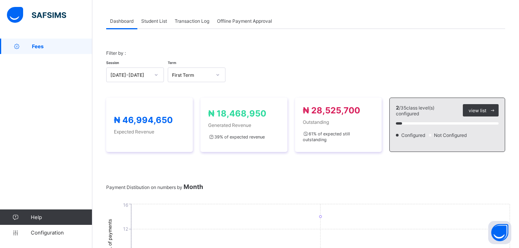
click at [151, 20] on span "Student List" at bounding box center [154, 21] width 26 height 6
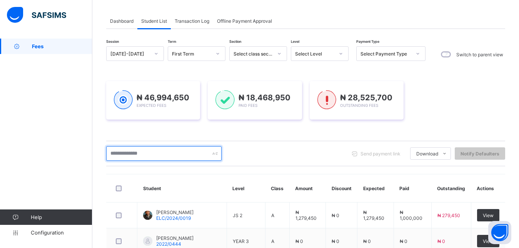
click at [130, 155] on input "text" at bounding box center [163, 153] width 115 height 15
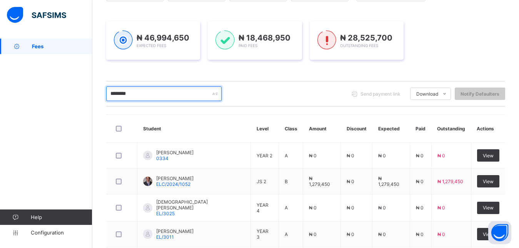
scroll to position [99, 0]
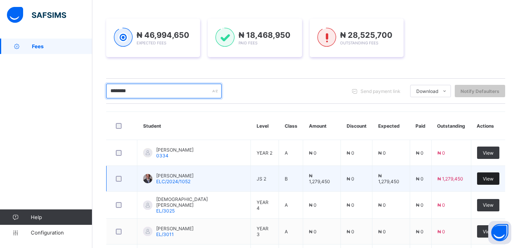
type input "********"
click at [490, 174] on div "View" at bounding box center [488, 178] width 22 height 12
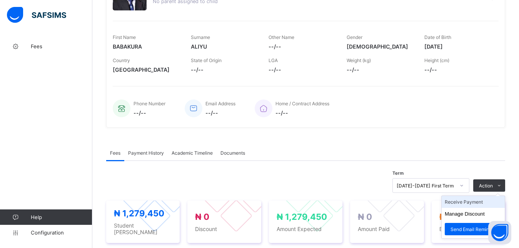
click at [488, 202] on li "Receive Payment" at bounding box center [473, 202] width 63 height 12
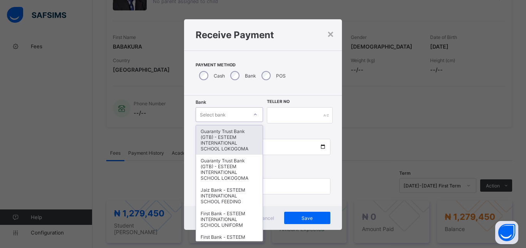
click at [239, 114] on div "Select bank" at bounding box center [222, 114] width 52 height 11
click at [222, 138] on div "Guaranty Trust Bank (GTB) - ESTEEM INTERNATIONAL SCHOOL LOKOGOMA" at bounding box center [229, 139] width 67 height 29
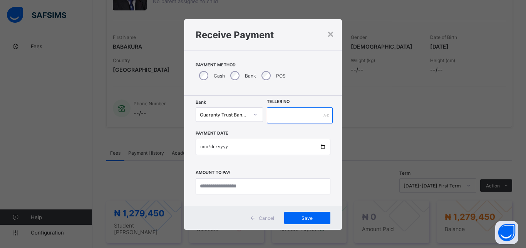
click at [291, 119] on input "text" at bounding box center [300, 115] width 66 height 16
type input "*******"
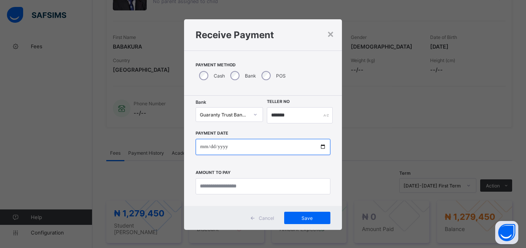
click at [251, 149] on input "date" at bounding box center [263, 147] width 135 height 16
type input "**********"
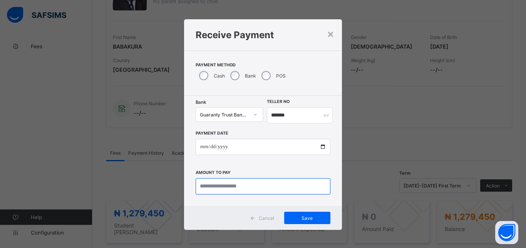
click at [250, 184] on input "currency" at bounding box center [263, 186] width 135 height 16
type input "**********"
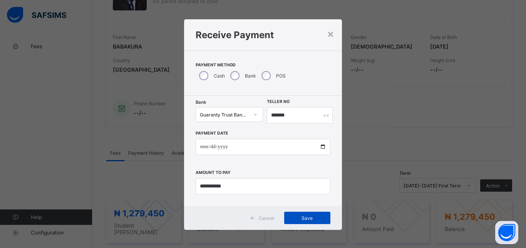
click at [304, 215] on span "Save" at bounding box center [307, 218] width 35 height 6
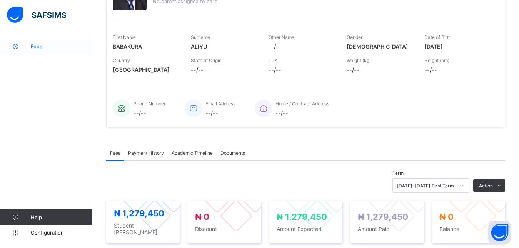
click at [57, 43] on link "Fees" at bounding box center [46, 45] width 92 height 15
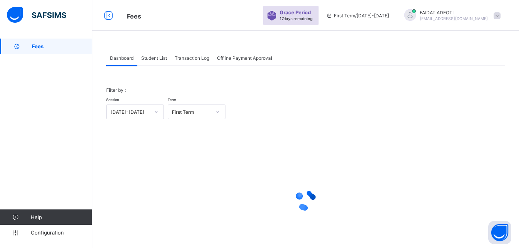
click at [149, 59] on span "Student List" at bounding box center [154, 58] width 26 height 6
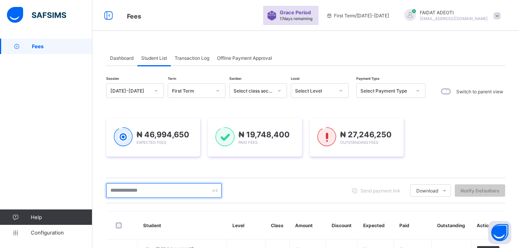
click at [127, 187] on input "text" at bounding box center [163, 190] width 115 height 15
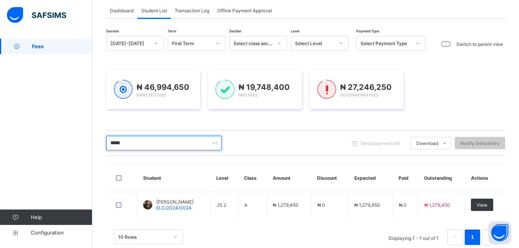
scroll to position [49, 0]
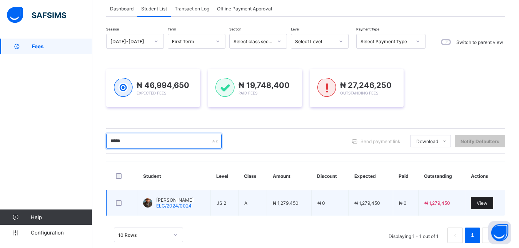
type input "*****"
click at [486, 201] on div "View" at bounding box center [482, 202] width 22 height 12
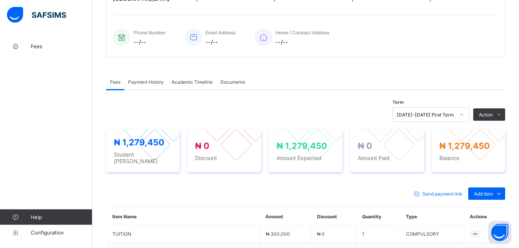
scroll to position [176, 0]
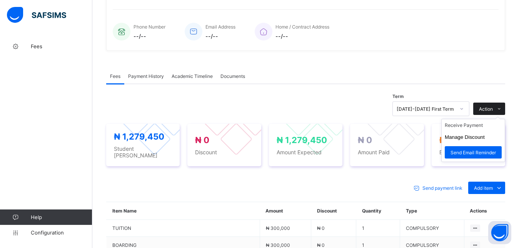
click at [505, 104] on span at bounding box center [499, 108] width 12 height 12
click at [478, 126] on li "Receive Payment" at bounding box center [473, 125] width 63 height 12
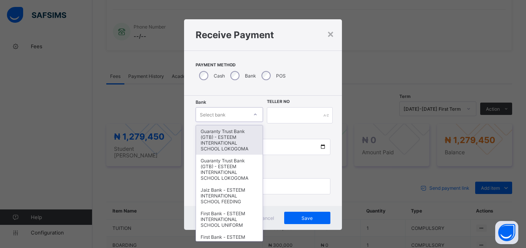
click at [224, 115] on div "Select bank" at bounding box center [222, 114] width 52 height 11
click at [224, 135] on div "Guaranty Trust Bank (GTB) - ESTEEM INTERNATIONAL SCHOOL LOKOGOMA" at bounding box center [229, 139] width 67 height 29
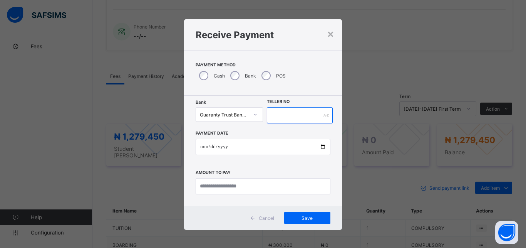
click at [311, 117] on input "text" at bounding box center [300, 115] width 66 height 16
type input "*******"
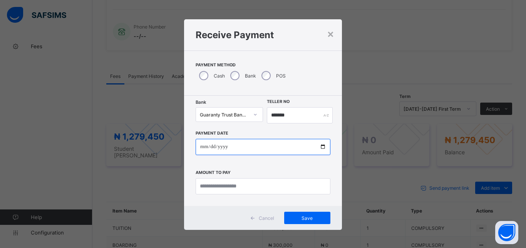
click at [297, 148] on input "date" at bounding box center [263, 147] width 135 height 16
type input "**********"
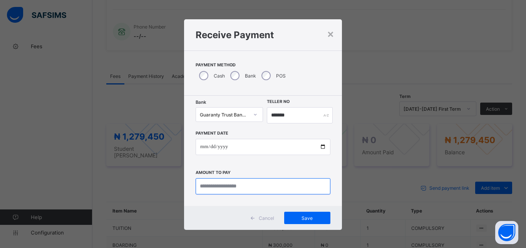
click at [282, 189] on input "currency" at bounding box center [263, 186] width 135 height 16
type input "**********"
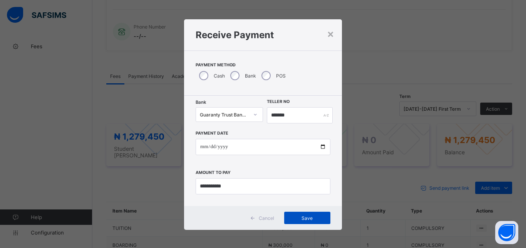
click at [303, 217] on span "Save" at bounding box center [307, 218] width 35 height 6
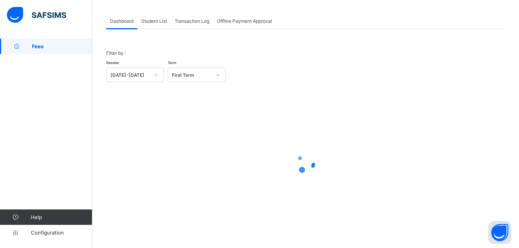
scroll to position [37, 0]
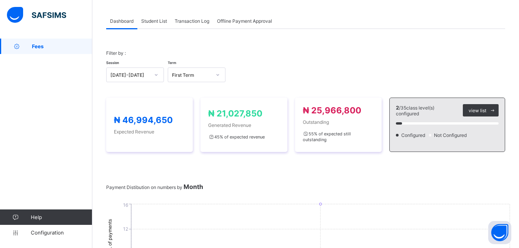
click at [158, 23] on span "Student List" at bounding box center [154, 21] width 26 height 6
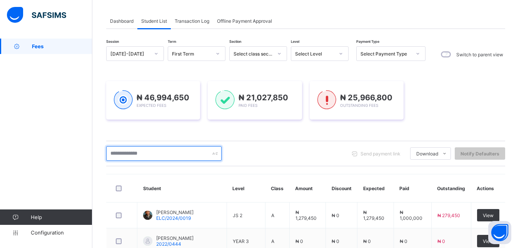
click at [123, 148] on input "text" at bounding box center [163, 153] width 115 height 15
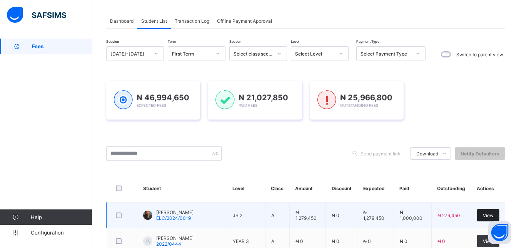
click at [491, 215] on span "View" at bounding box center [488, 215] width 11 height 6
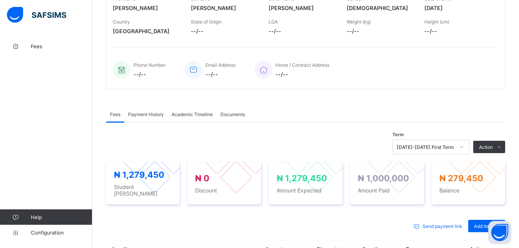
scroll to position [162, 0]
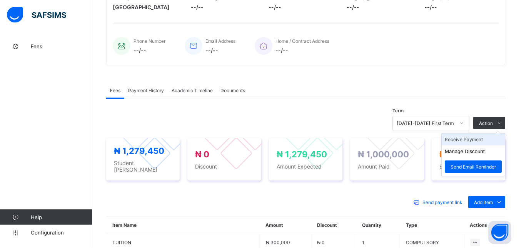
click at [481, 137] on li "Receive Payment" at bounding box center [473, 139] width 63 height 12
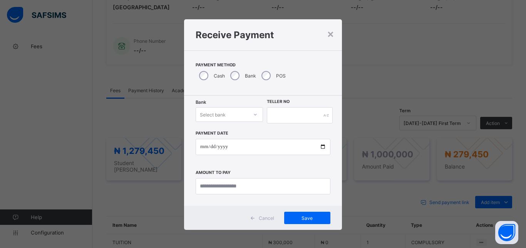
click at [253, 116] on icon at bounding box center [255, 114] width 5 height 8
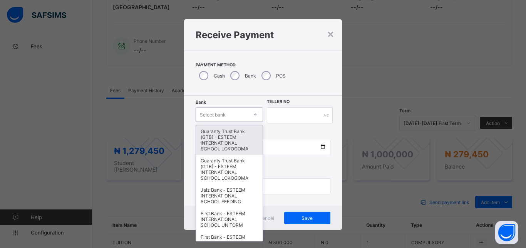
click at [215, 144] on div "Guaranty Trust Bank (GTB) - ESTEEM INTERNATIONAL SCHOOL LOKOGOMA" at bounding box center [229, 139] width 67 height 29
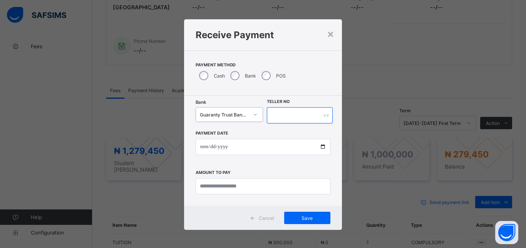
click at [320, 118] on input "text" at bounding box center [300, 115] width 66 height 16
type input "*******"
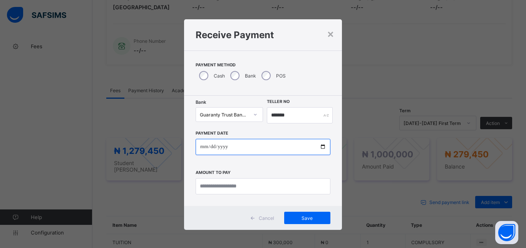
click at [289, 146] on input "date" at bounding box center [263, 147] width 135 height 16
type input "**********"
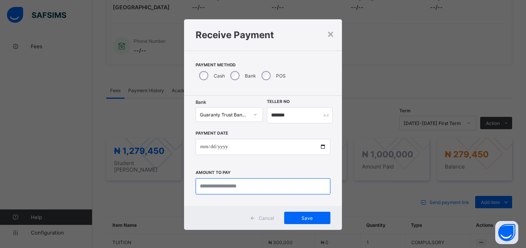
click at [254, 185] on input "currency" at bounding box center [263, 186] width 135 height 16
type input "*********"
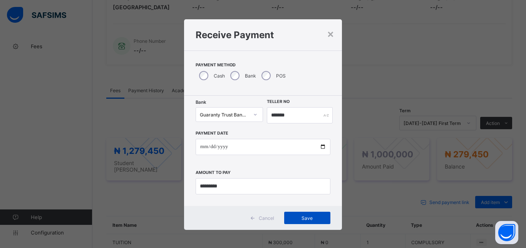
click at [308, 217] on span "Save" at bounding box center [307, 218] width 35 height 6
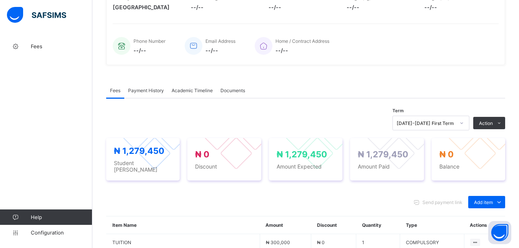
click at [157, 89] on span "Payment History" at bounding box center [146, 90] width 36 height 6
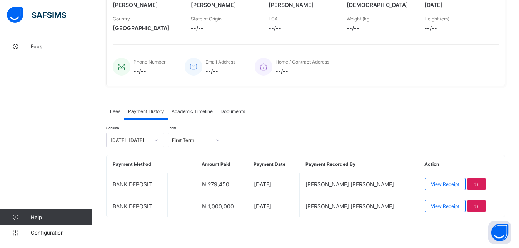
scroll to position [141, 0]
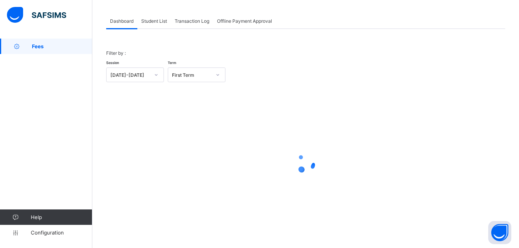
scroll to position [37, 0]
